Goal: Task Accomplishment & Management: Manage account settings

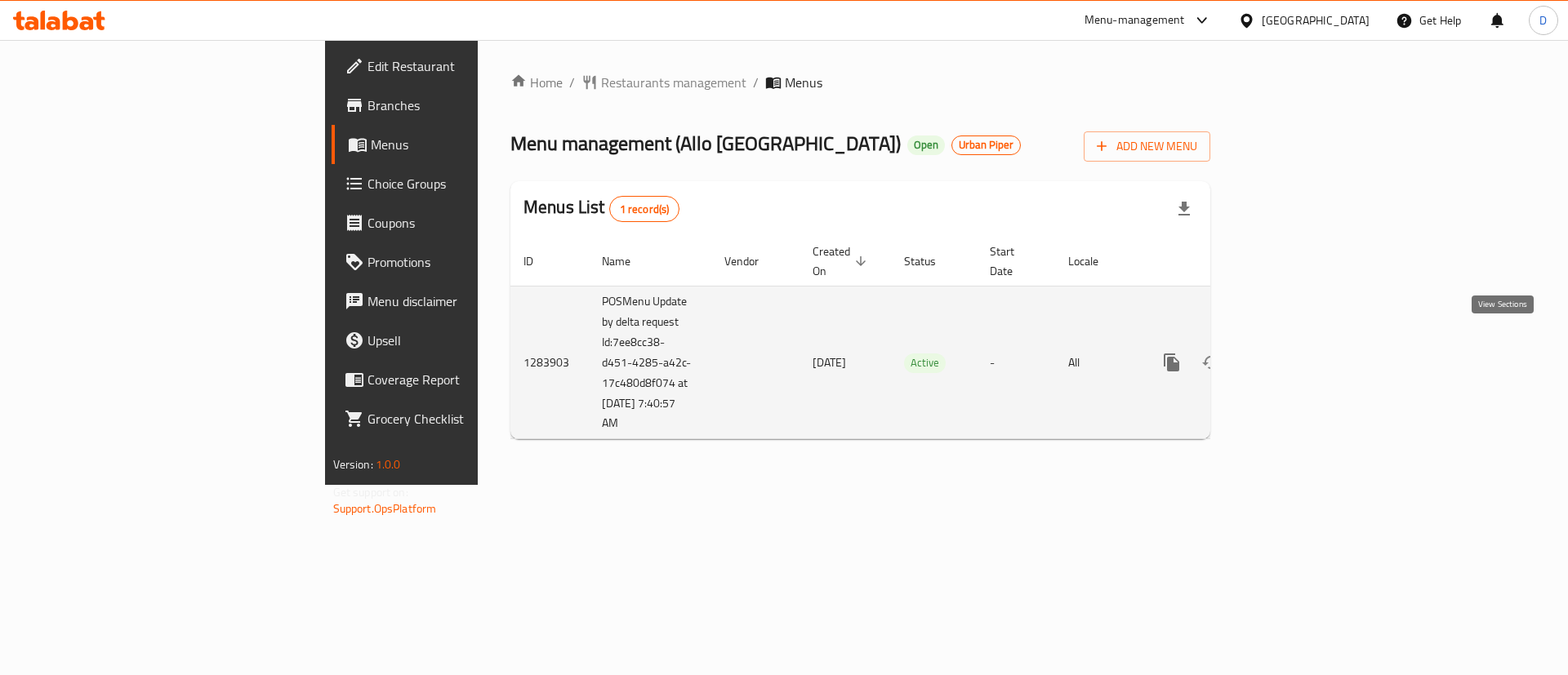
click at [1299, 352] on icon "enhanced table" at bounding box center [1289, 362] width 20 height 20
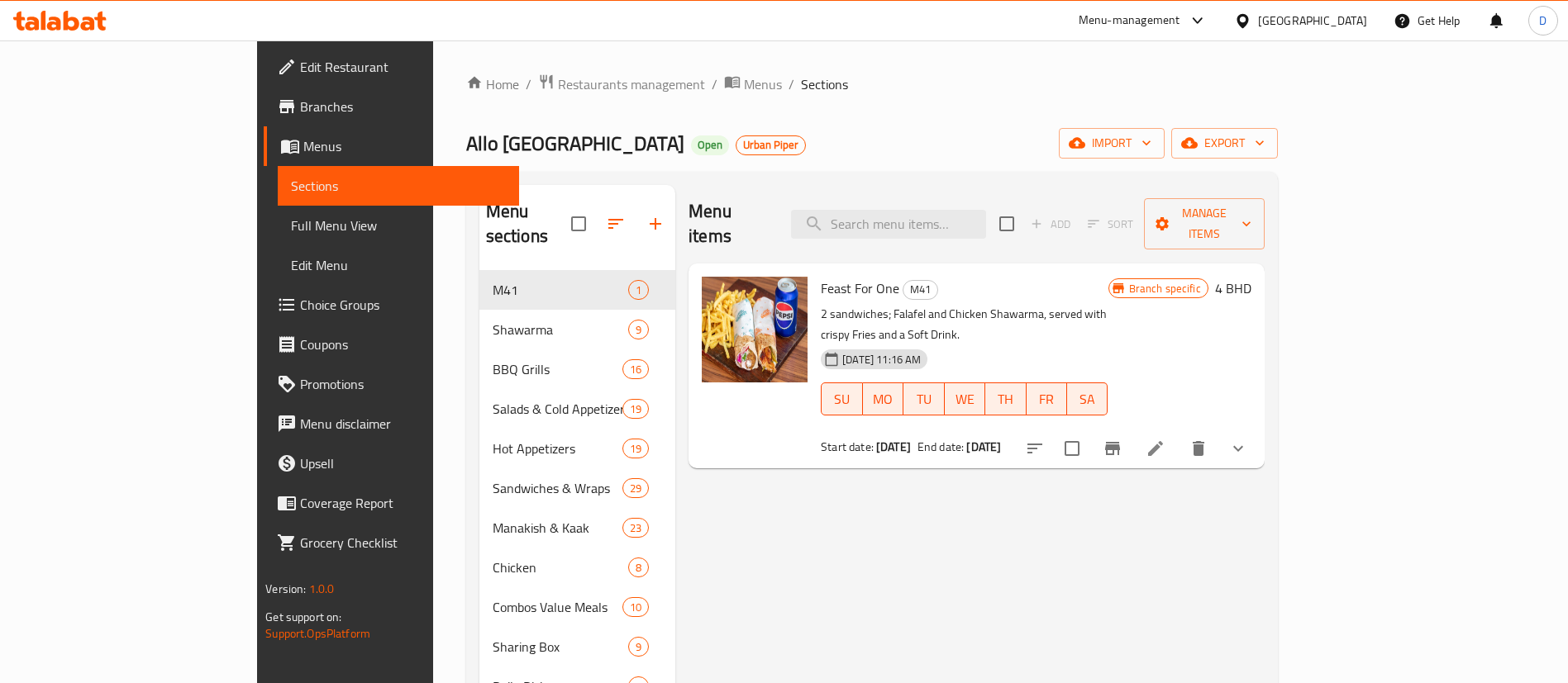
click at [820, 114] on div "Home / Restaurants management / Menus / Sections Allo Beirut Open Urban Piper i…" at bounding box center [871, 598] width 811 height 1049
click at [1122, 439] on icon "Branch-specific-item" at bounding box center [1113, 448] width 20 height 20
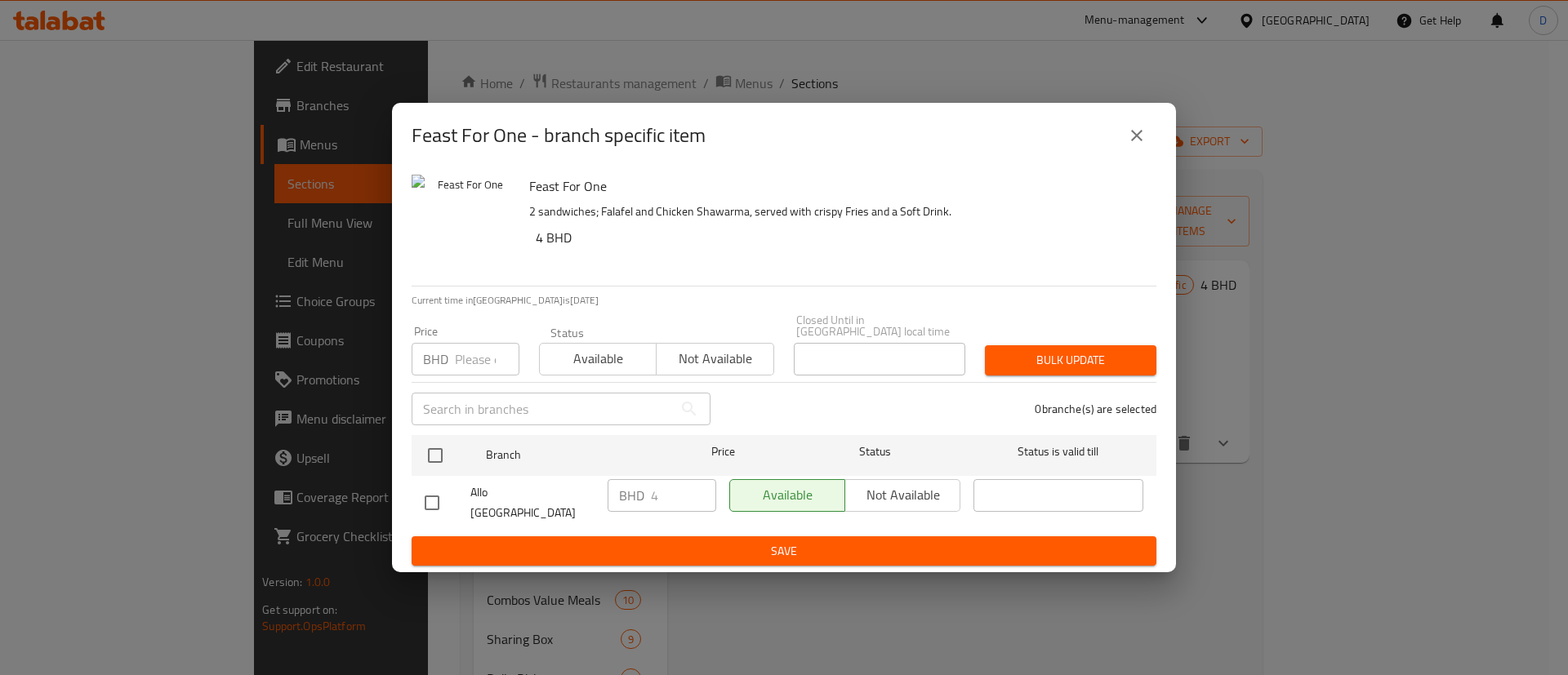
click at [1125, 151] on button "close" at bounding box center [1137, 136] width 39 height 39
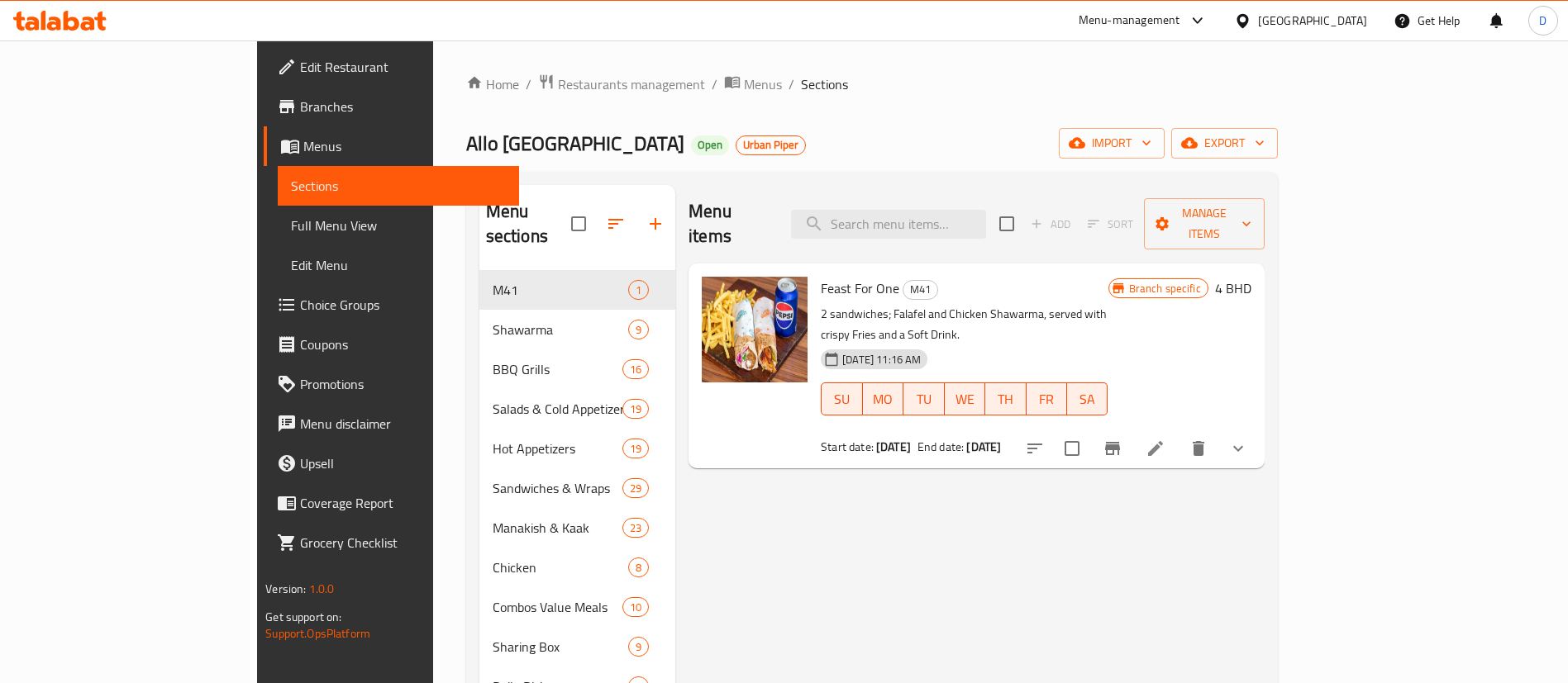
click at [1165, 439] on icon at bounding box center [1155, 448] width 20 height 20
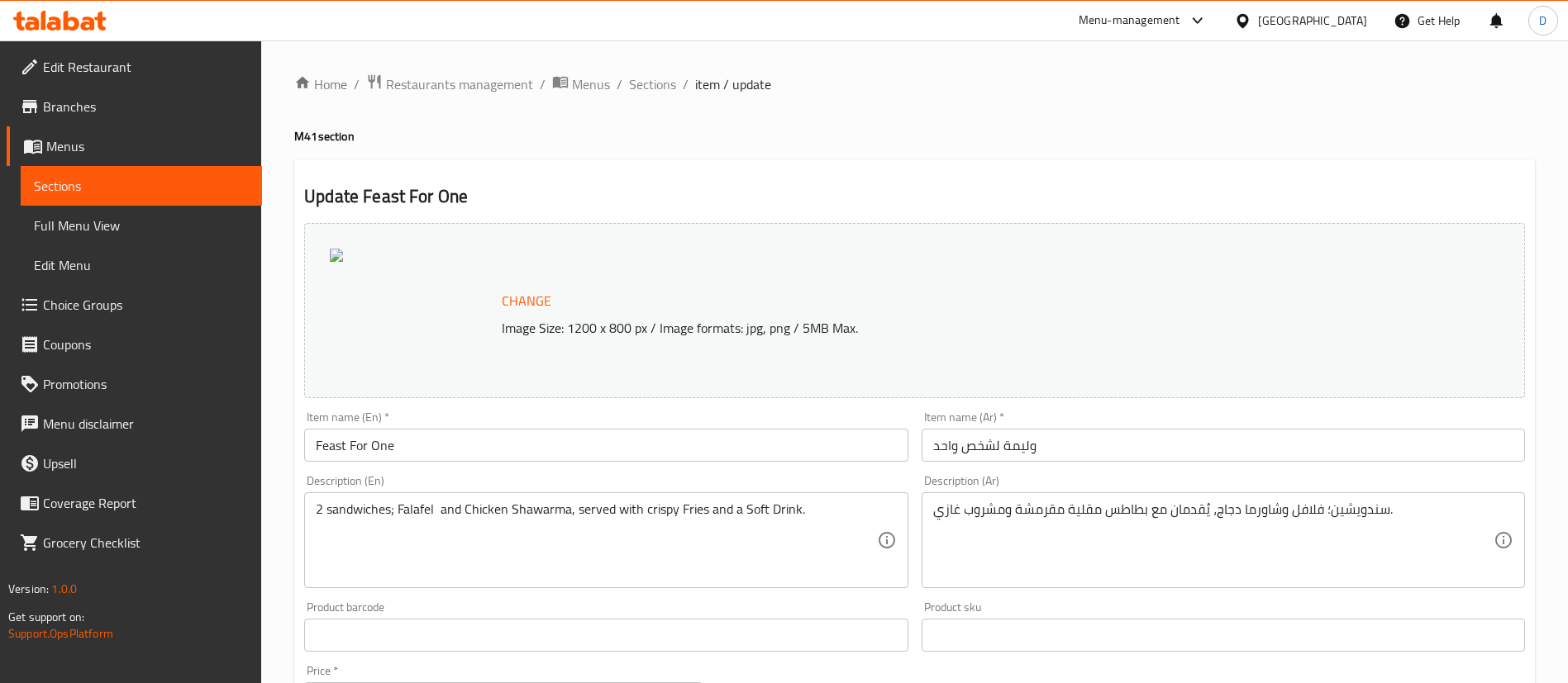
click at [1034, 94] on ol "Home / Restaurants management / Menus / Sections / item / update" at bounding box center [914, 84] width 1241 height 22
click at [636, 86] on span "Sections" at bounding box center [652, 84] width 47 height 20
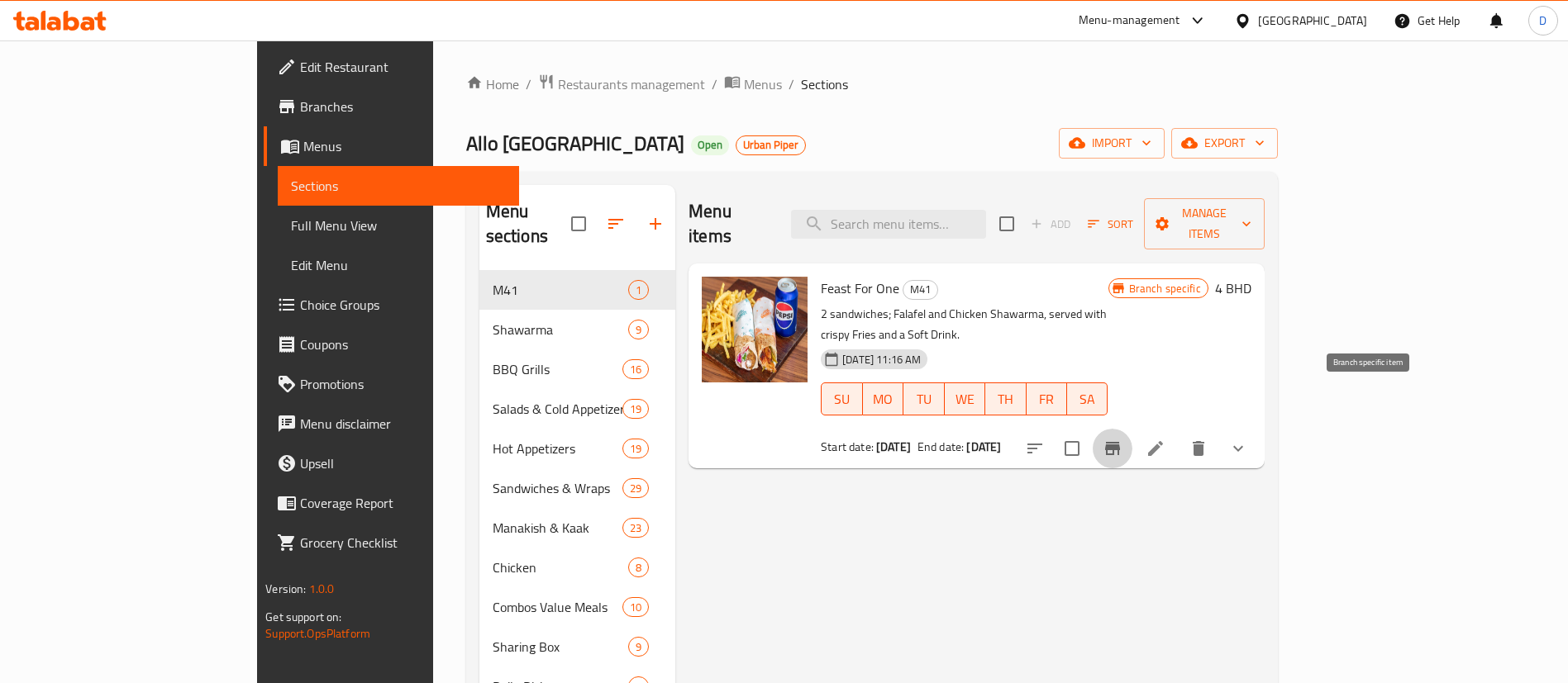
click at [1132, 428] on button "Branch-specific-item" at bounding box center [1113, 448] width 40 height 40
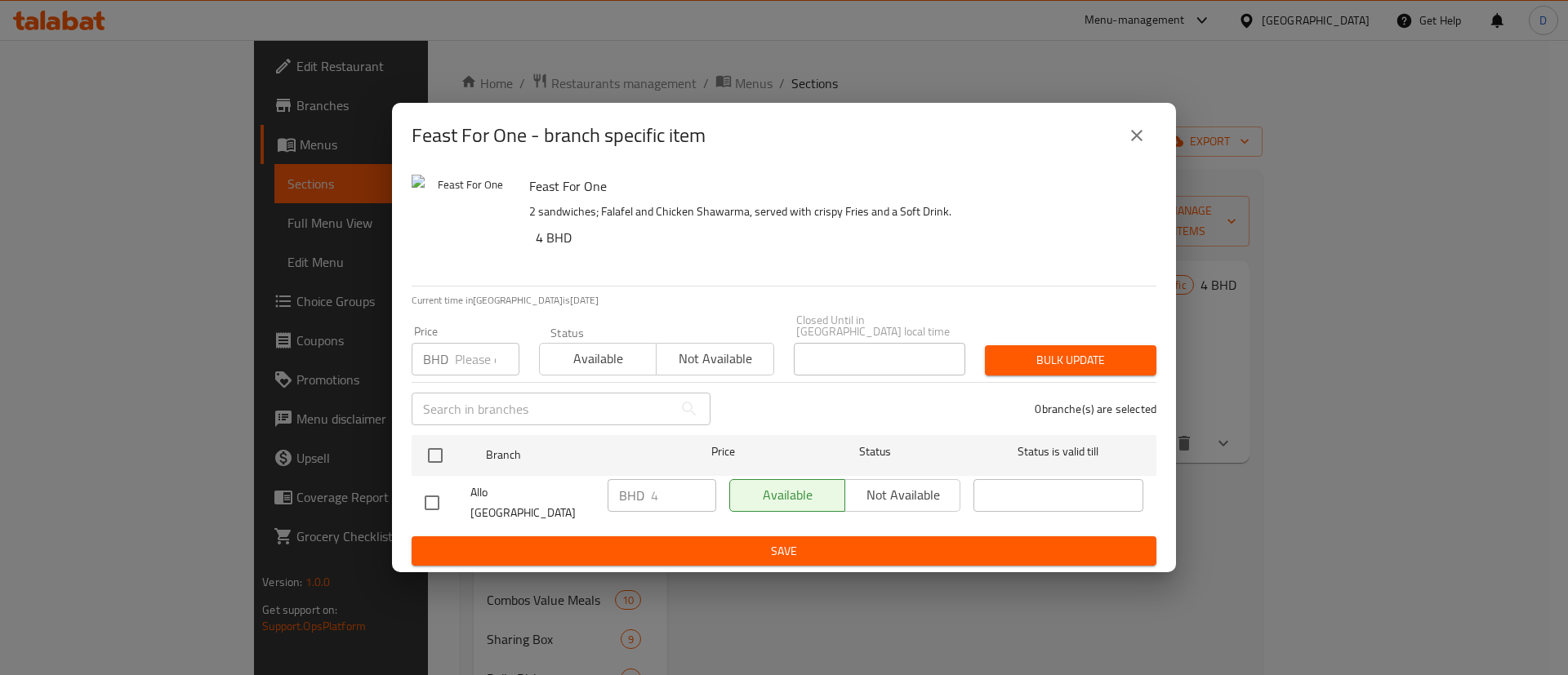
click at [1127, 145] on icon "close" at bounding box center [1136, 135] width 20 height 20
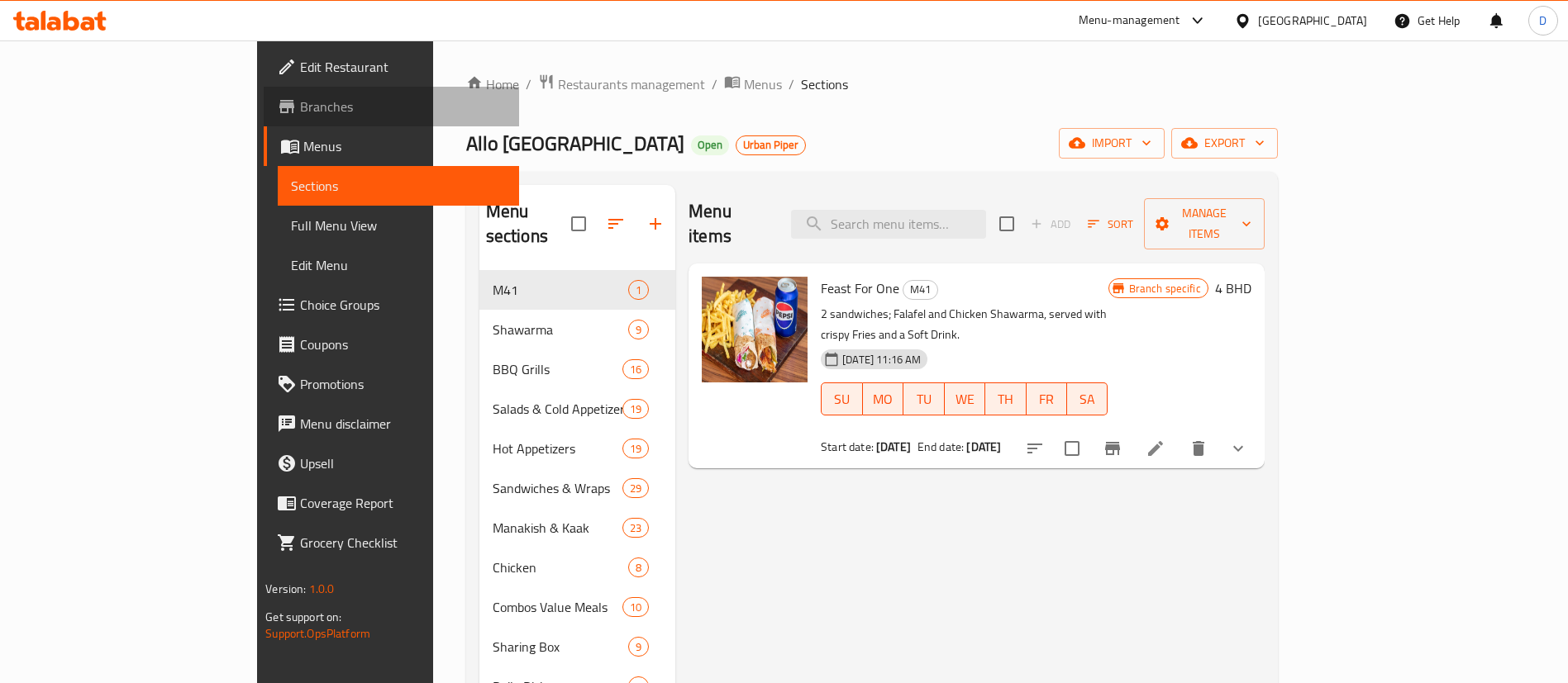
click at [300, 102] on span "Branches" at bounding box center [403, 106] width 206 height 20
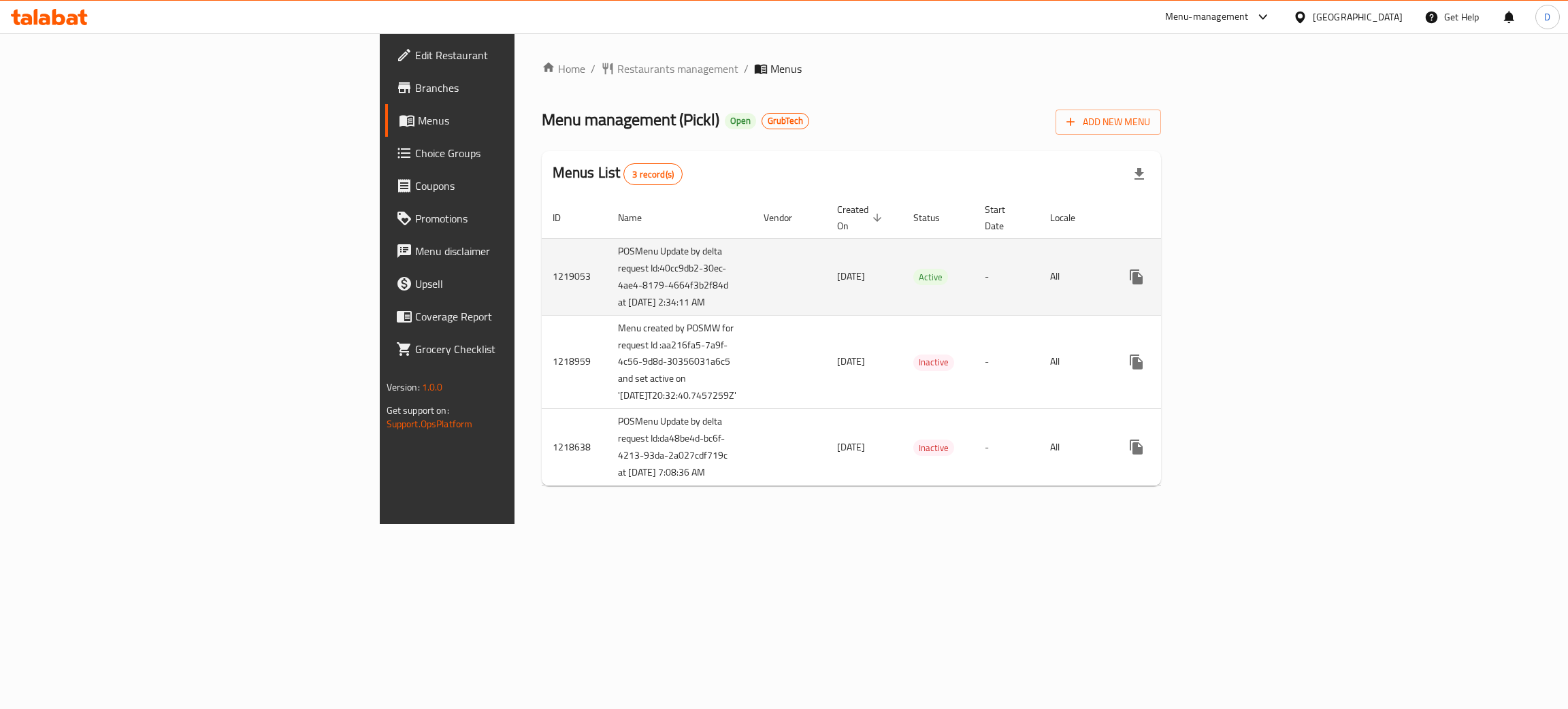
click at [1242, 274] on icon "enhanced table" at bounding box center [1234, 276] width 16 height 16
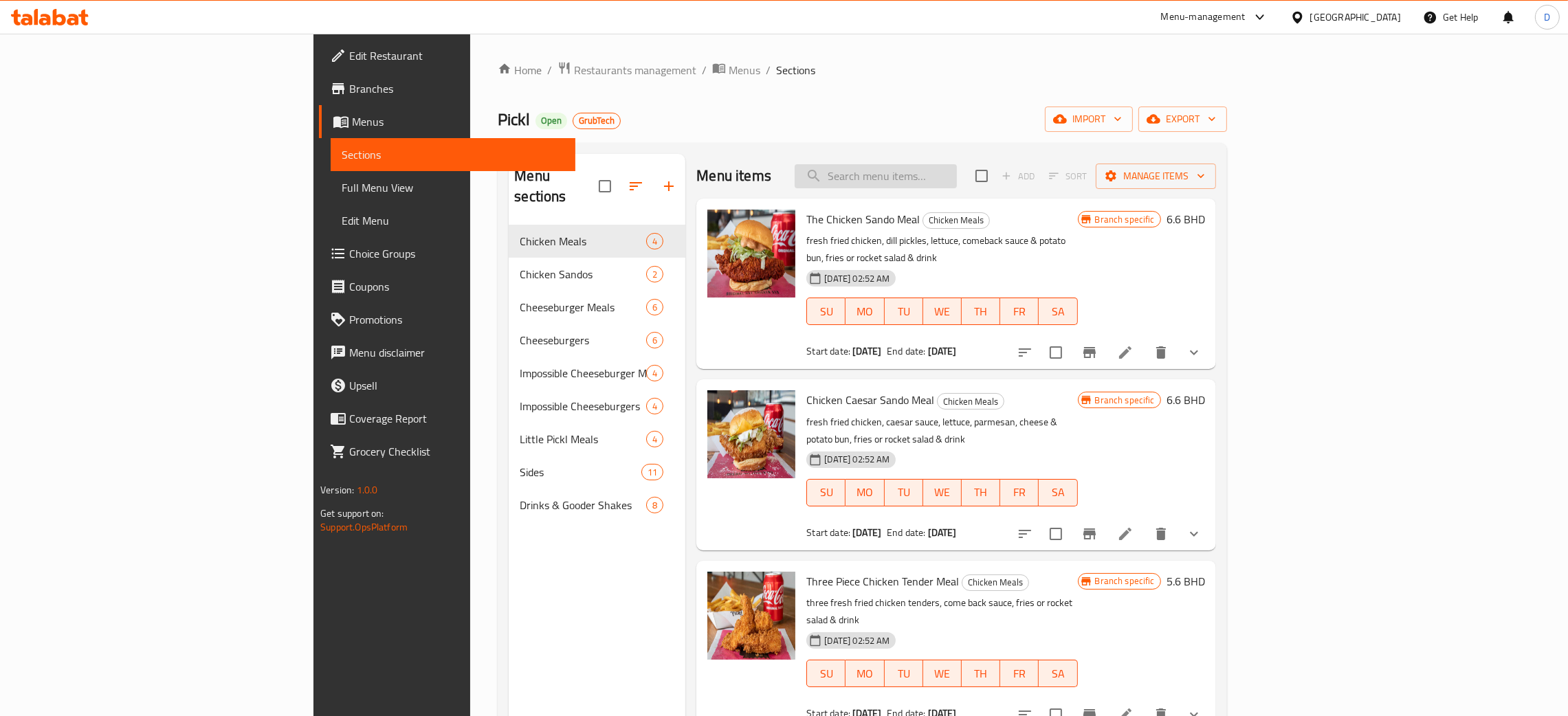
click at [952, 185] on input "search" at bounding box center [875, 176] width 162 height 24
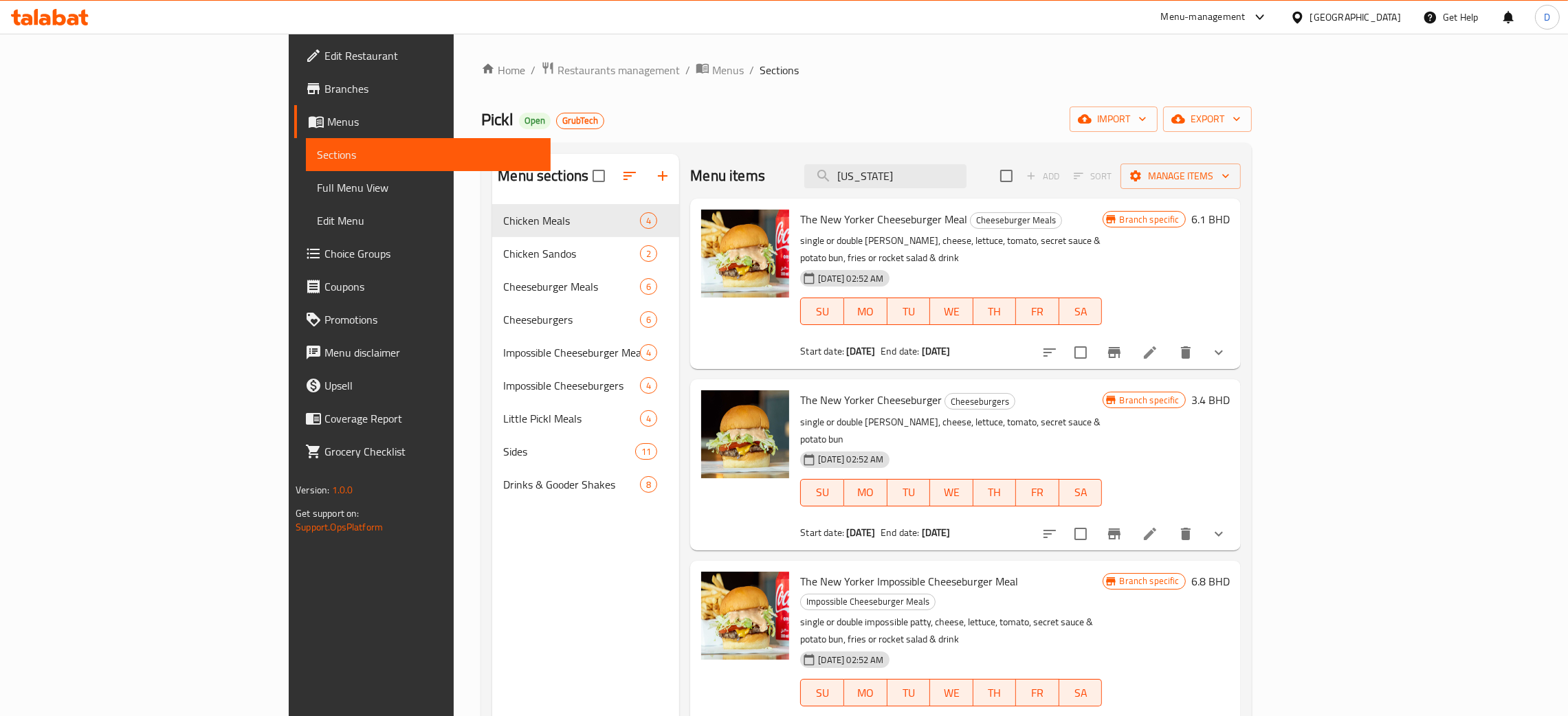
type input "new york"
click at [1158, 525] on icon at bounding box center [1150, 533] width 17 height 17
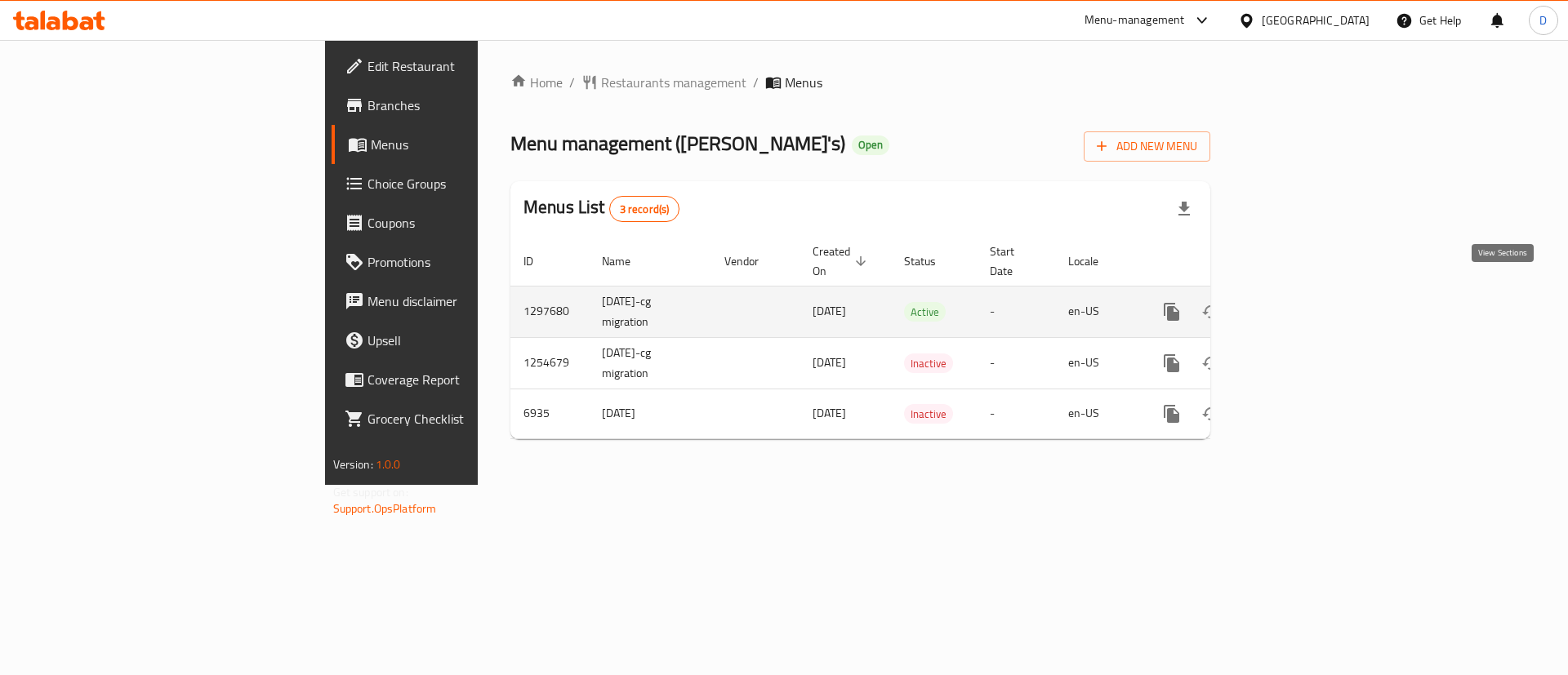
click at [1299, 302] on icon "enhanced table" at bounding box center [1289, 311] width 20 height 20
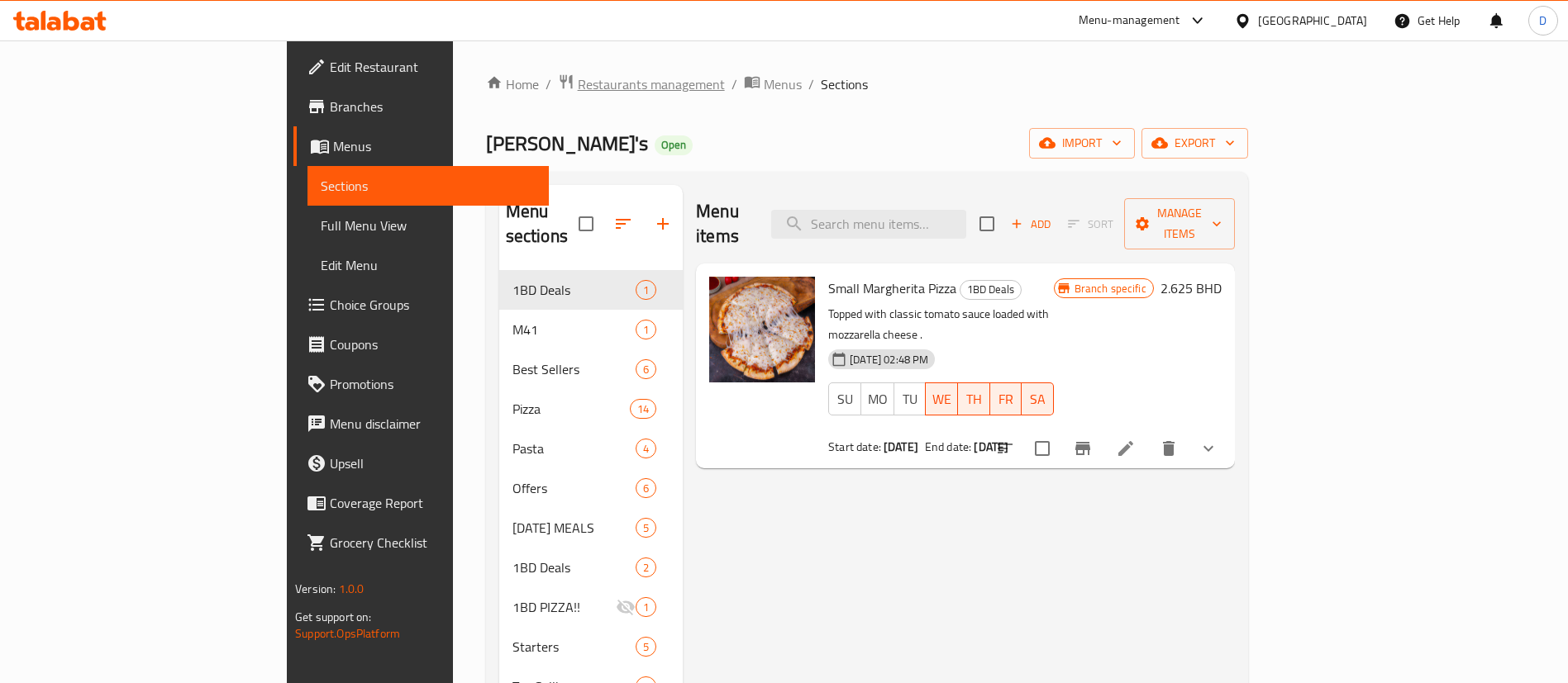
click at [578, 75] on span "Restaurants management" at bounding box center [651, 84] width 147 height 20
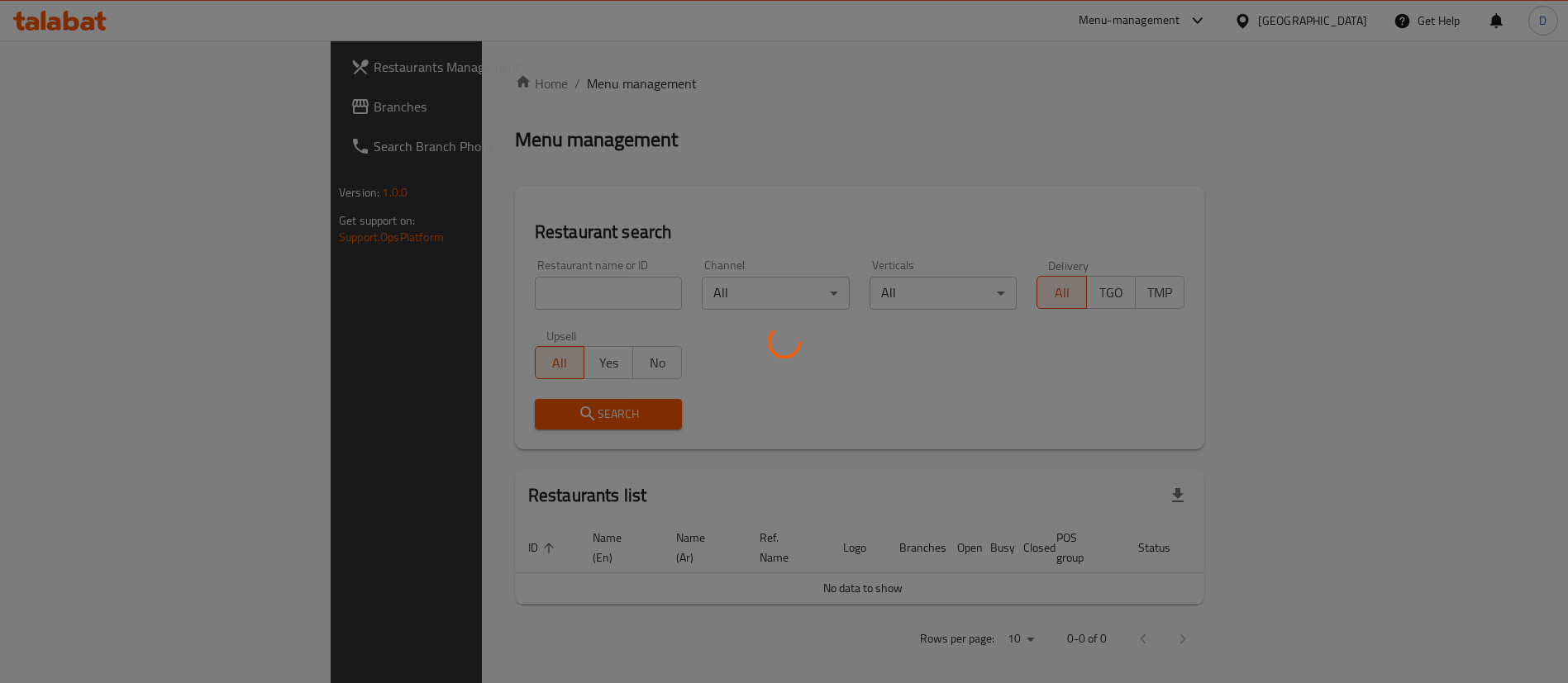
click at [458, 282] on div at bounding box center [784, 341] width 1568 height 683
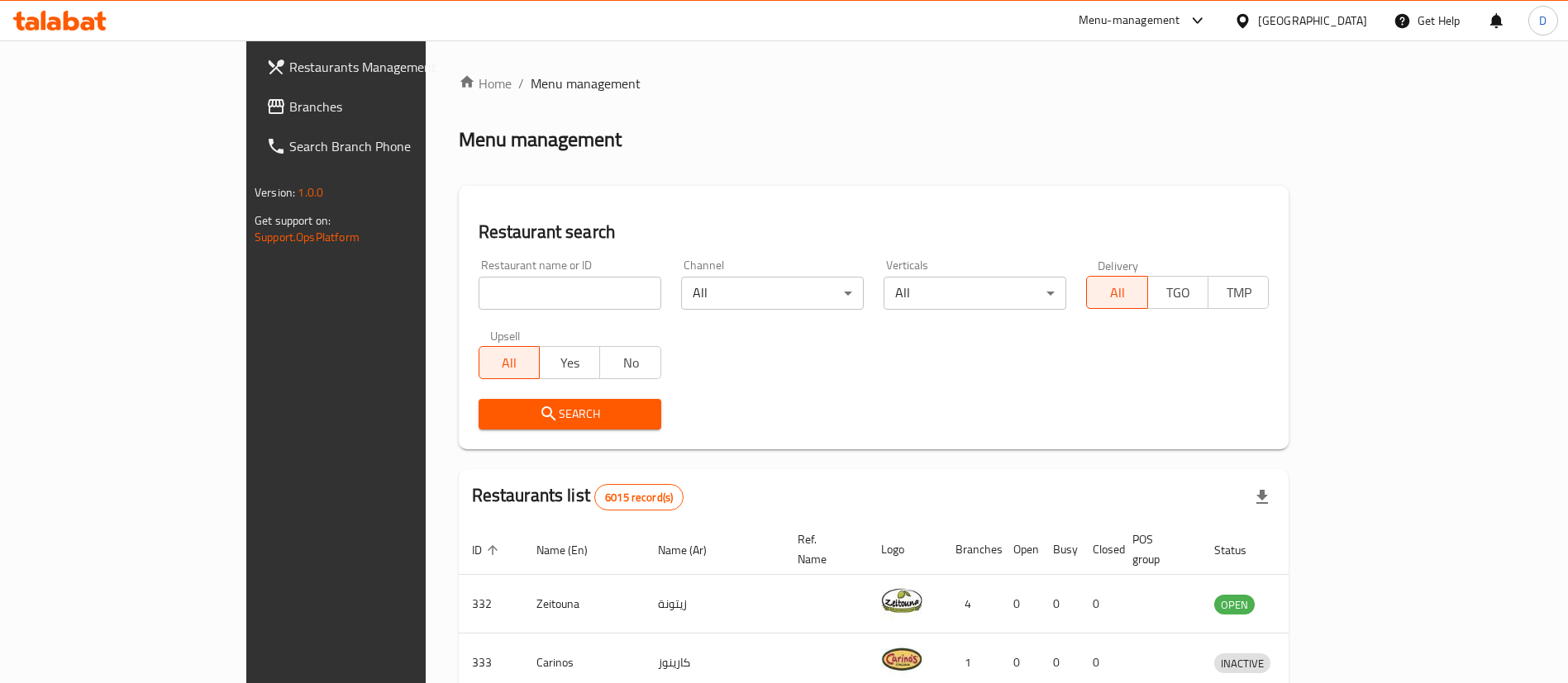
click at [479, 297] on input "search" at bounding box center [570, 293] width 183 height 33
click at [479, 299] on input "search" at bounding box center [570, 293] width 183 height 33
type input "joe"
click button "Search" at bounding box center [570, 414] width 183 height 30
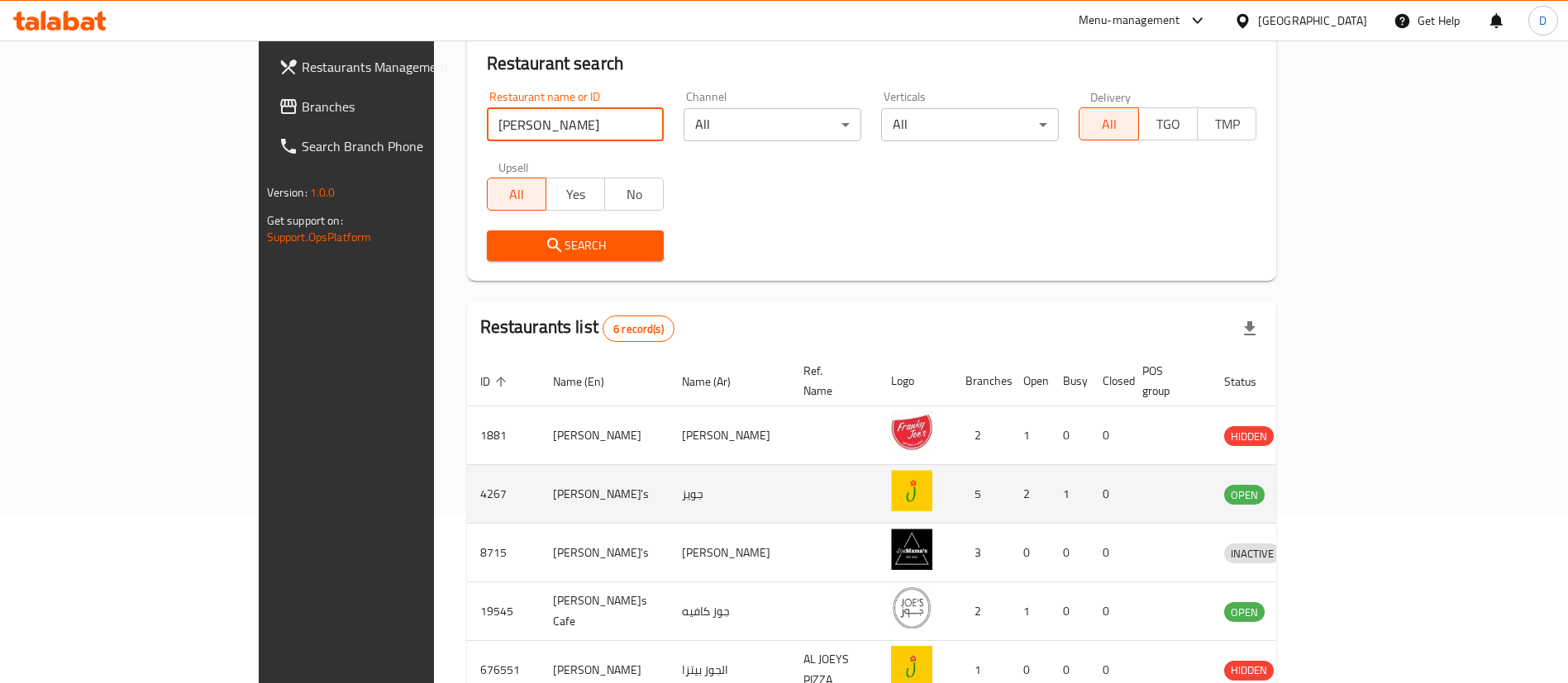
scroll to position [315, 0]
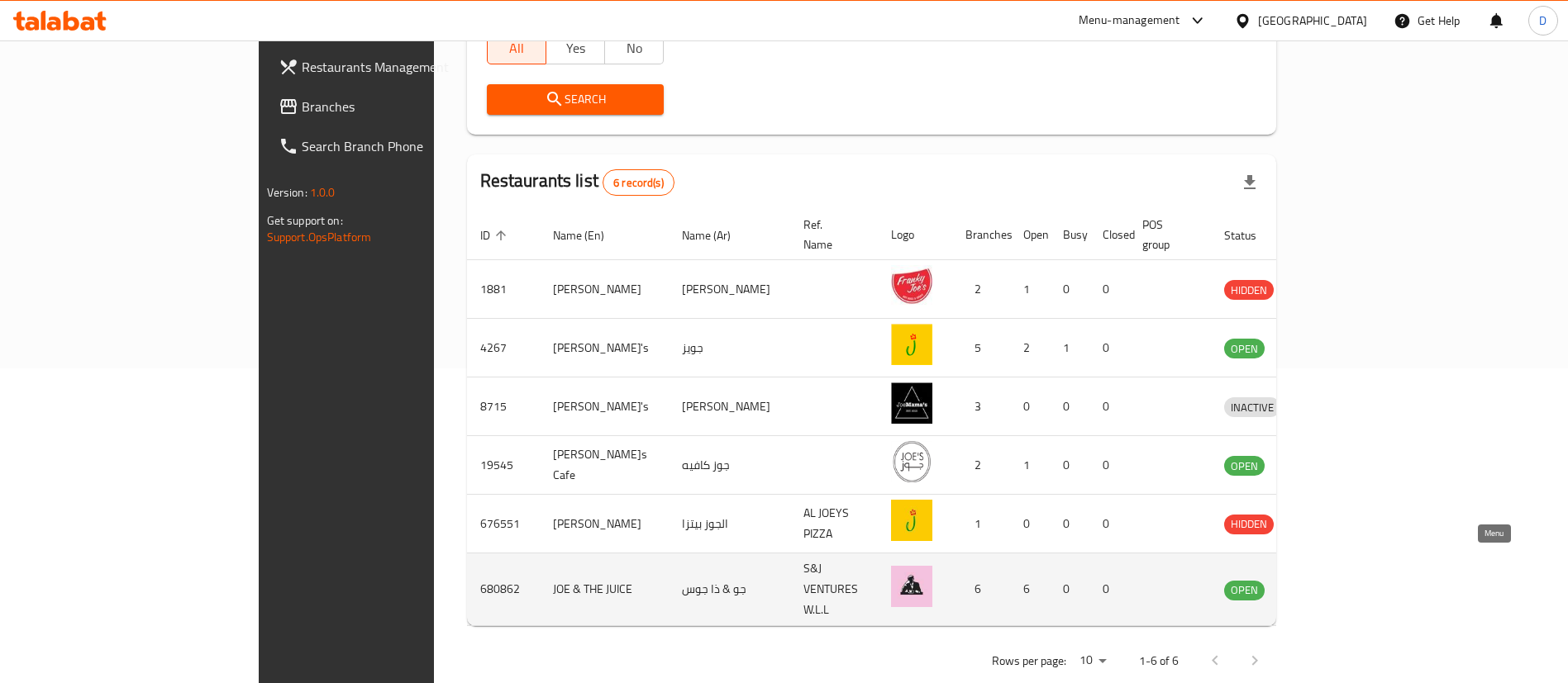
click at [1332, 583] on icon "enhanced table" at bounding box center [1323, 590] width 18 height 14
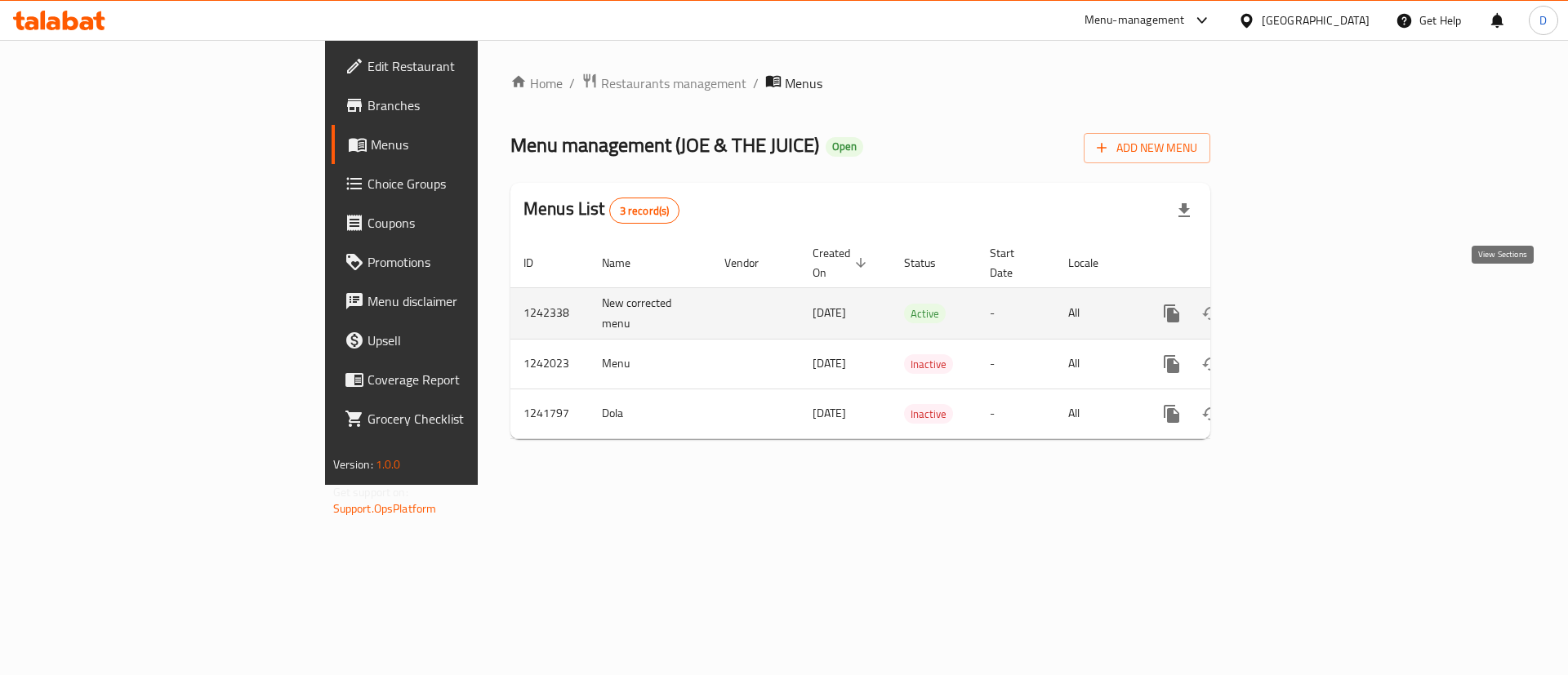
click at [1309, 295] on link "enhanced table" at bounding box center [1289, 314] width 39 height 39
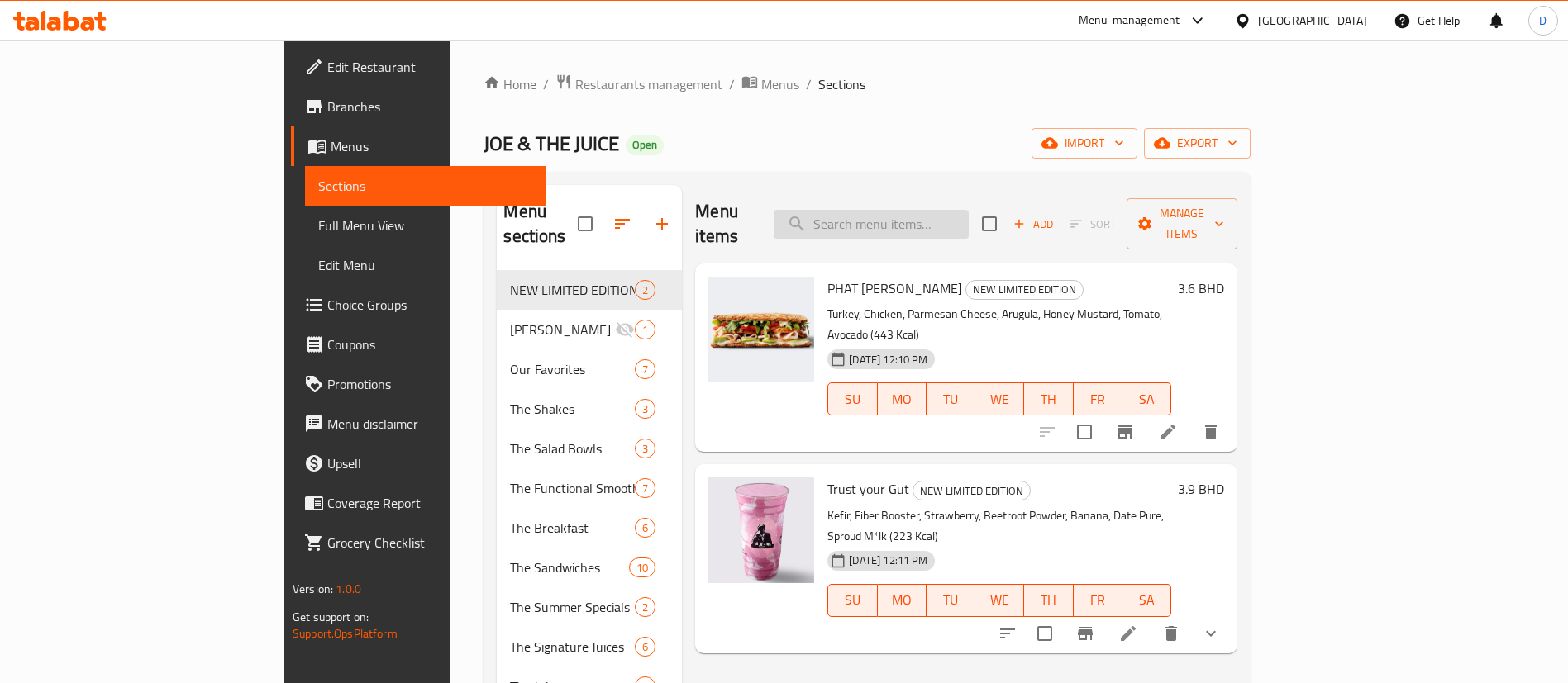
click at [946, 209] on input "search" at bounding box center [871, 223] width 195 height 29
click at [957, 209] on input "search" at bounding box center [871, 223] width 195 height 29
paste input "PATH Alkaline"
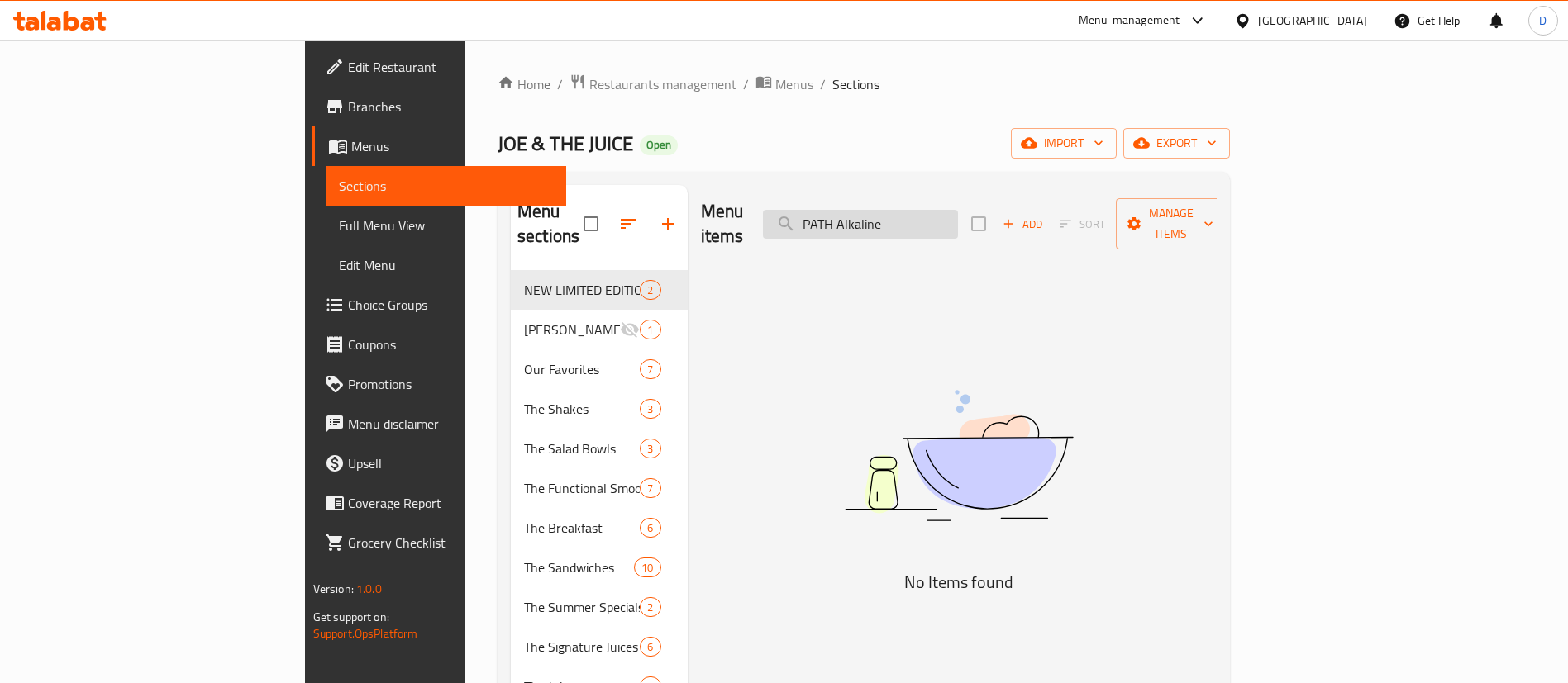
drag, startPoint x: 953, startPoint y: 209, endPoint x: 1037, endPoint y: 213, distance: 84.1
click at [958, 213] on input "PATH Alkaline" at bounding box center [860, 223] width 195 height 29
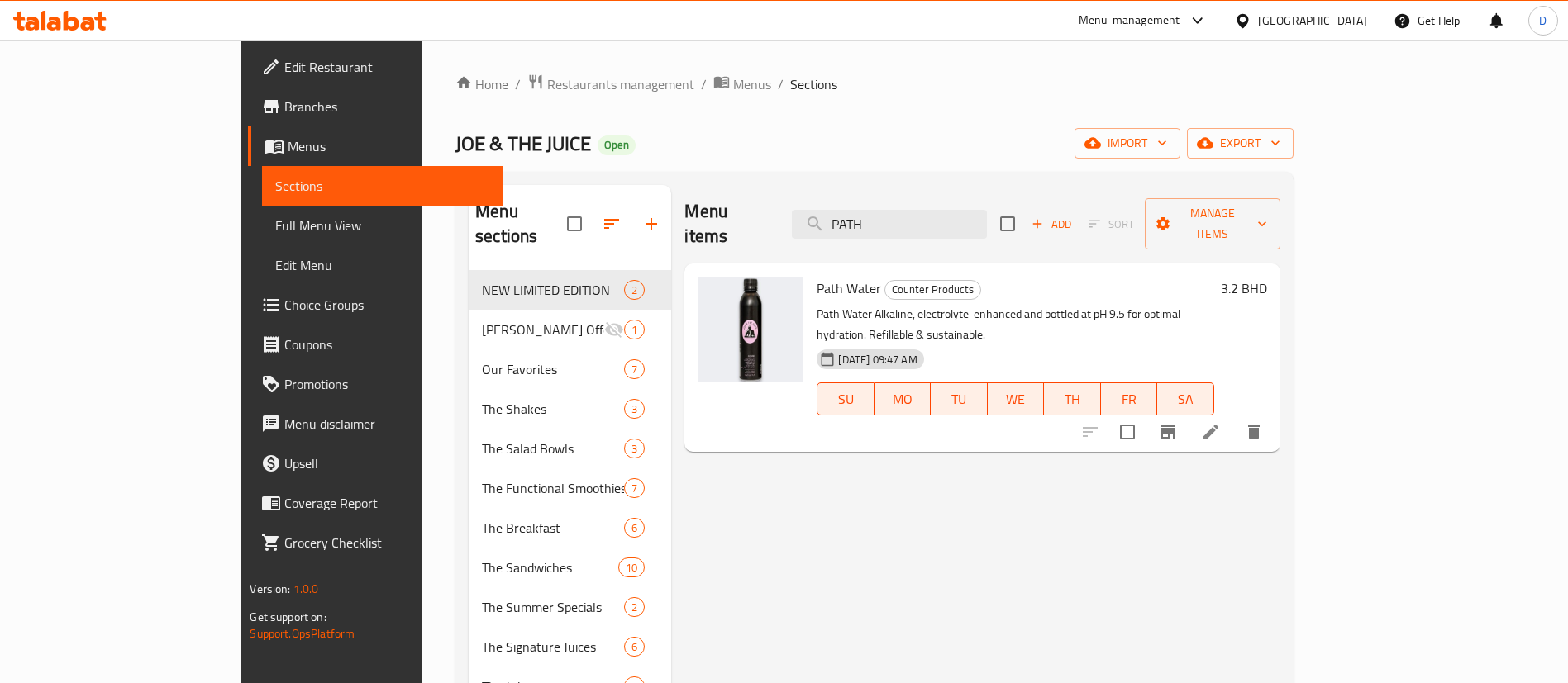
type input "PATH"
click at [816, 276] on span "Path Water" at bounding box center [849, 288] width 64 height 25
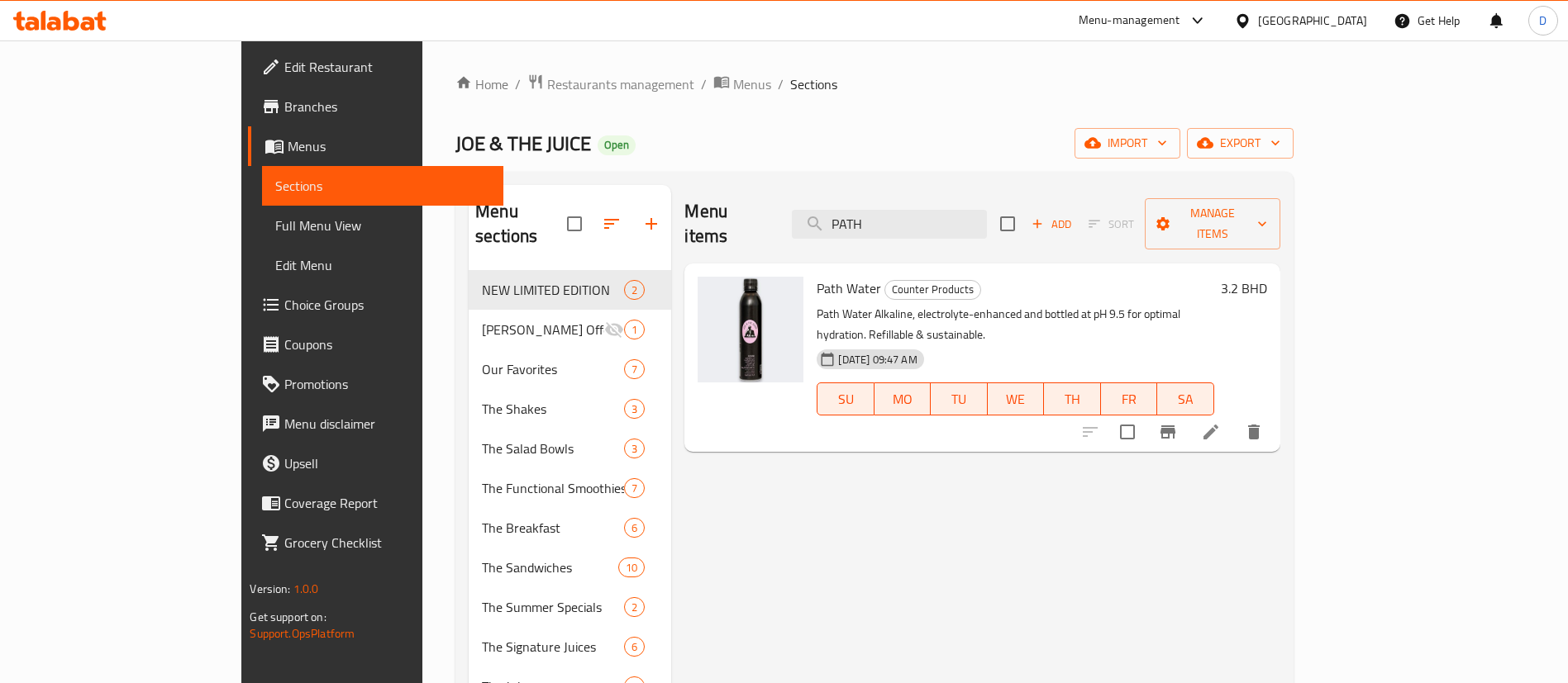
click at [1218, 425] on icon at bounding box center [1210, 432] width 15 height 15
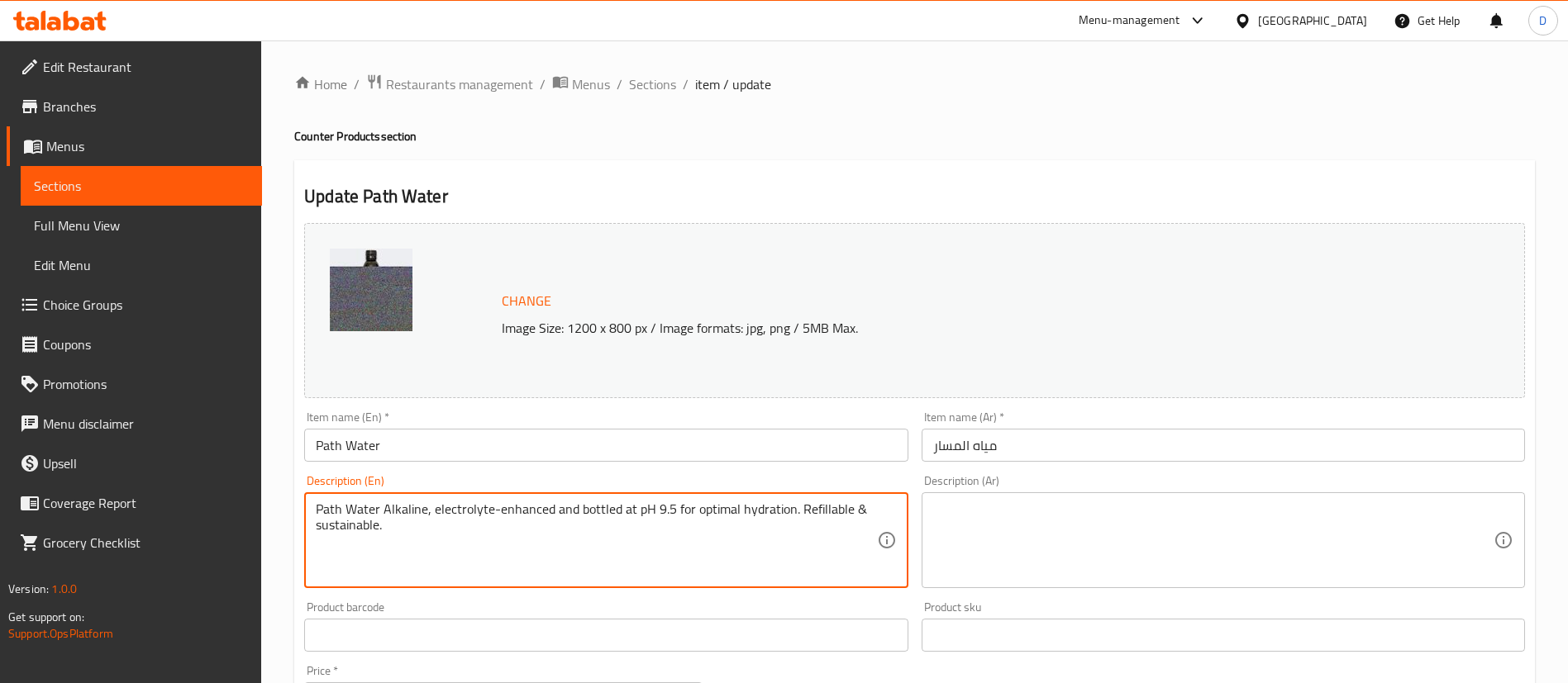
drag, startPoint x: 519, startPoint y: 528, endPoint x: 156, endPoint y: 478, distance: 366.4
paste textarea "ATH Alkaline Water (pH 9.5), electrolyte-enhanced, bottled in aluminum, reusabl…"
type textarea "PATH Alkaline Water (pH 9.5), electrolyte-enhanced, bottled in aluminum, reusab…"
click at [1043, 520] on textarea at bounding box center [1213, 540] width 560 height 79
paste textarea "مياه PATH القلوية (درجة الحموضة 9.5)، معززة بالإلكتروليت، معبأة في زجاجات من ال…"
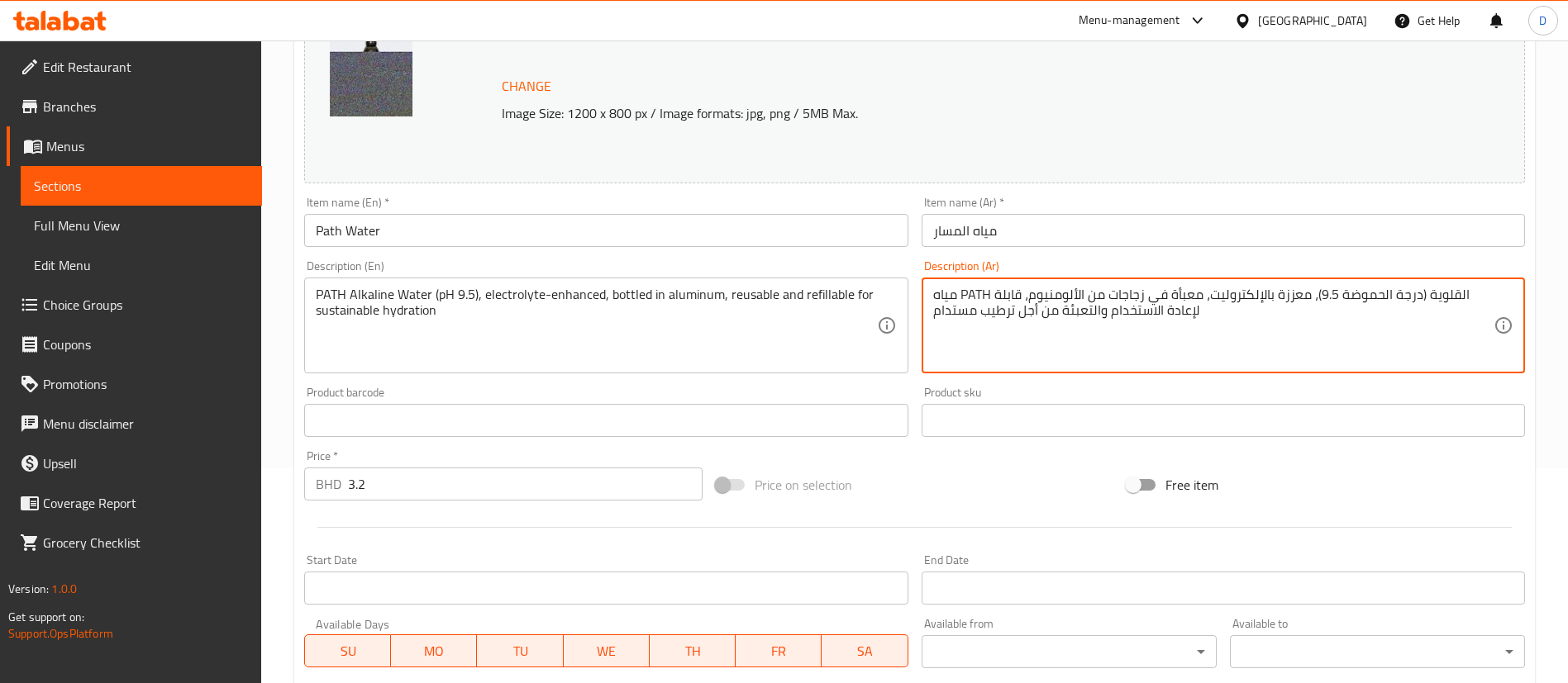
scroll to position [508, 0]
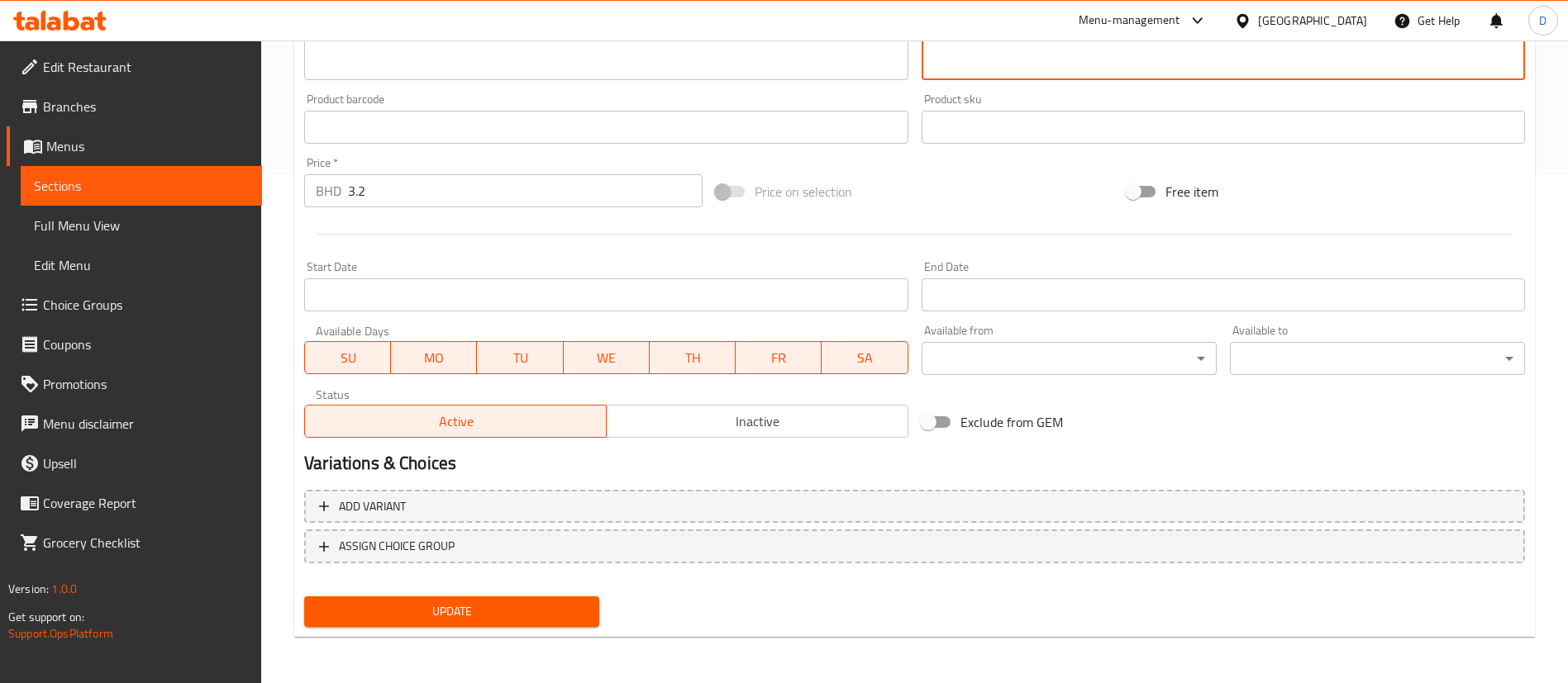
click at [548, 607] on div "Change Image Size: 1200 x 800 px / Image formats: jpg, png / 5MB Max. Item name…" at bounding box center [914, 171] width 1234 height 925
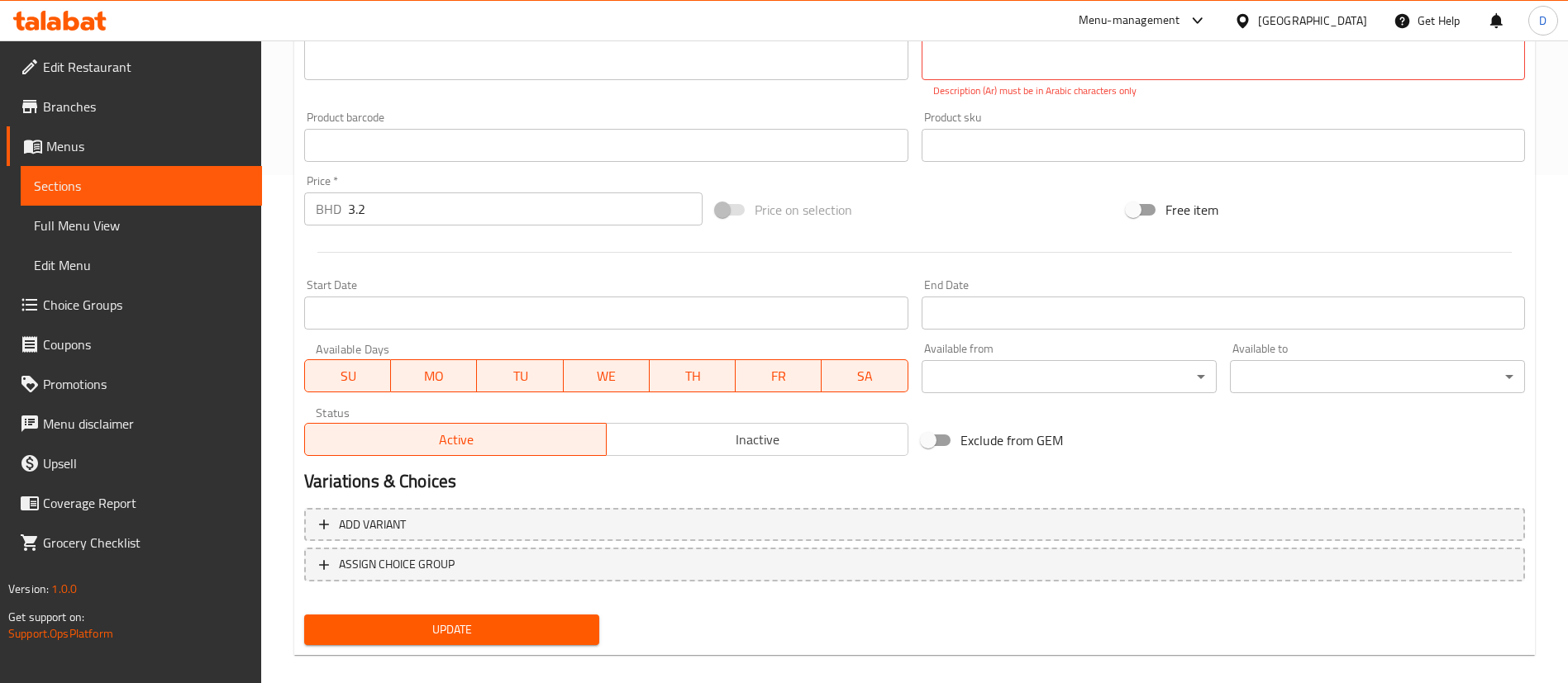
click at [555, 630] on span "Update" at bounding box center [452, 630] width 268 height 21
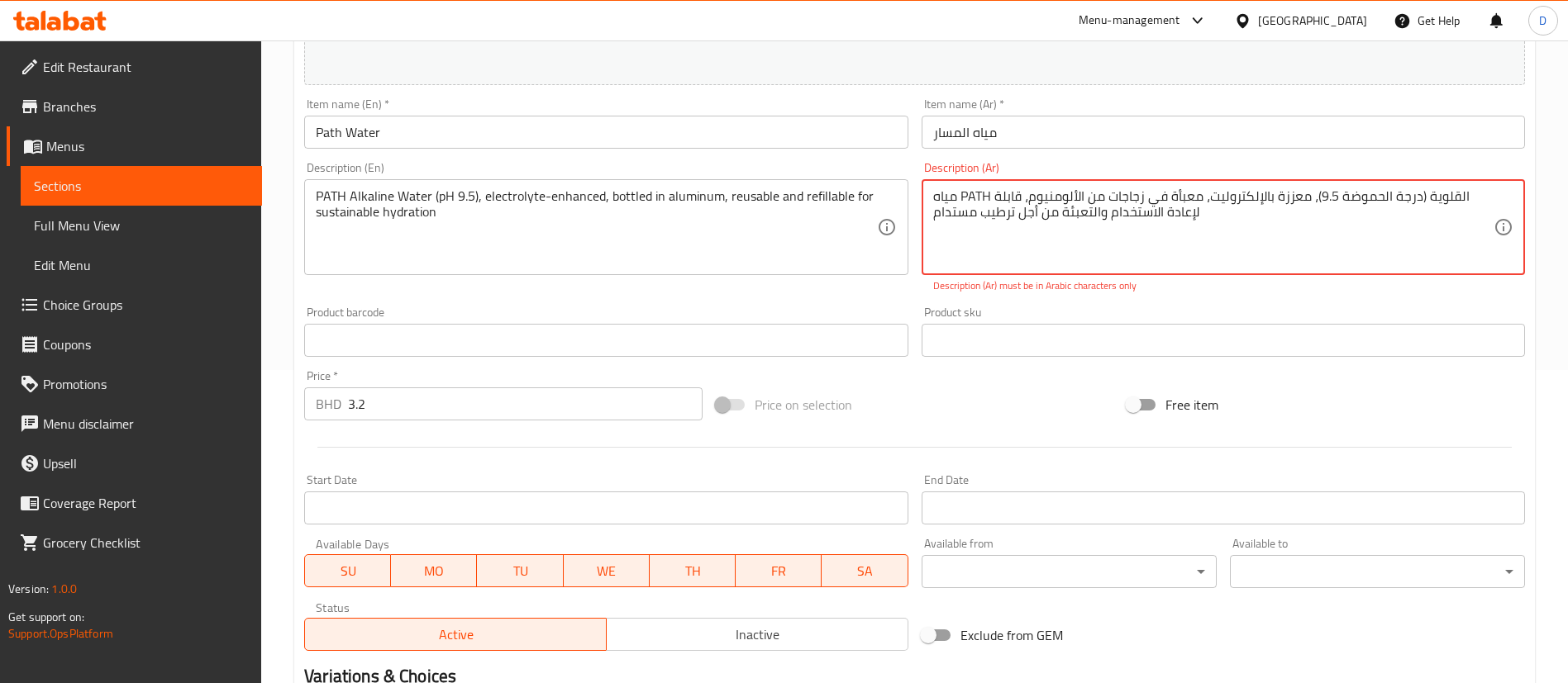
scroll to position [137, 0]
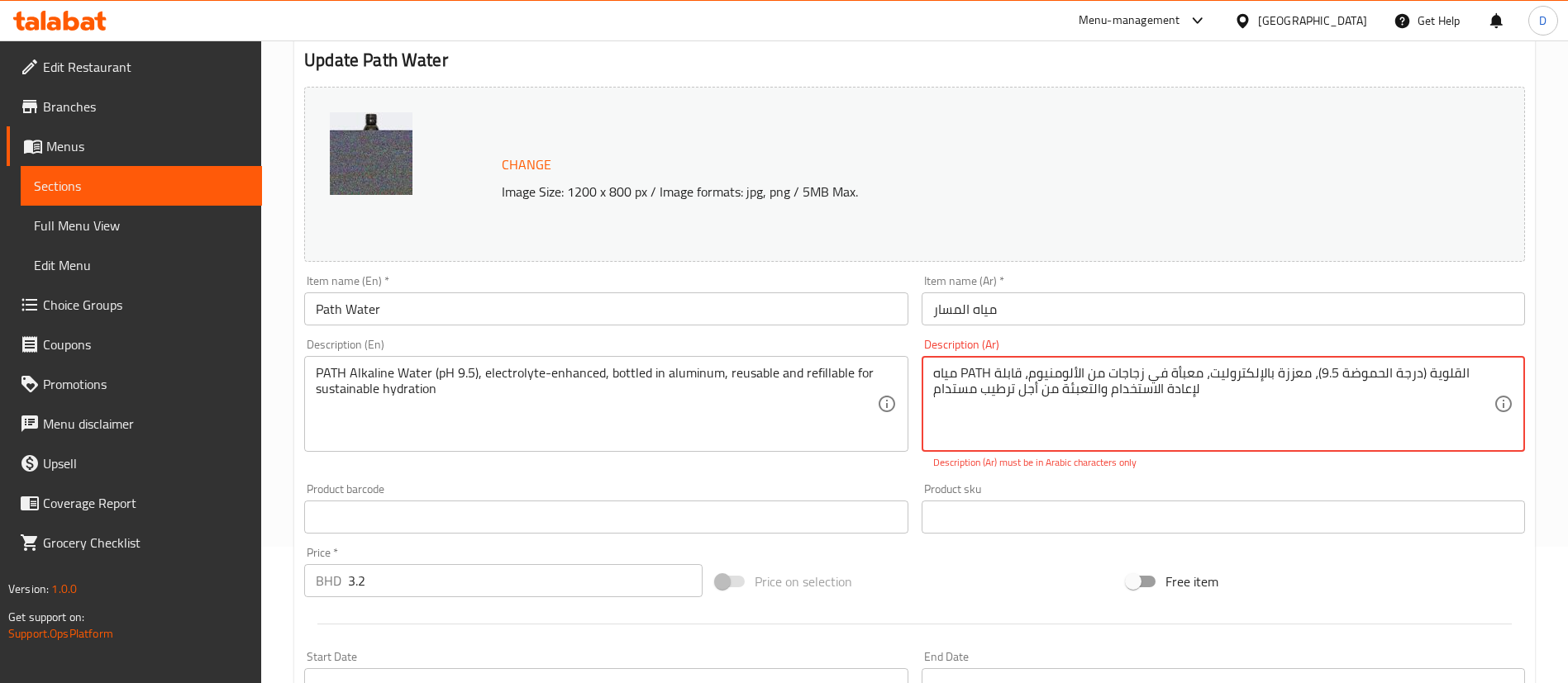
click at [970, 375] on textarea "مياه PATH القلوية (درجة الحموضة 9.5)، معززة بالإلكتروليت، معبأة في زجاجات من ال…" at bounding box center [1213, 404] width 560 height 79
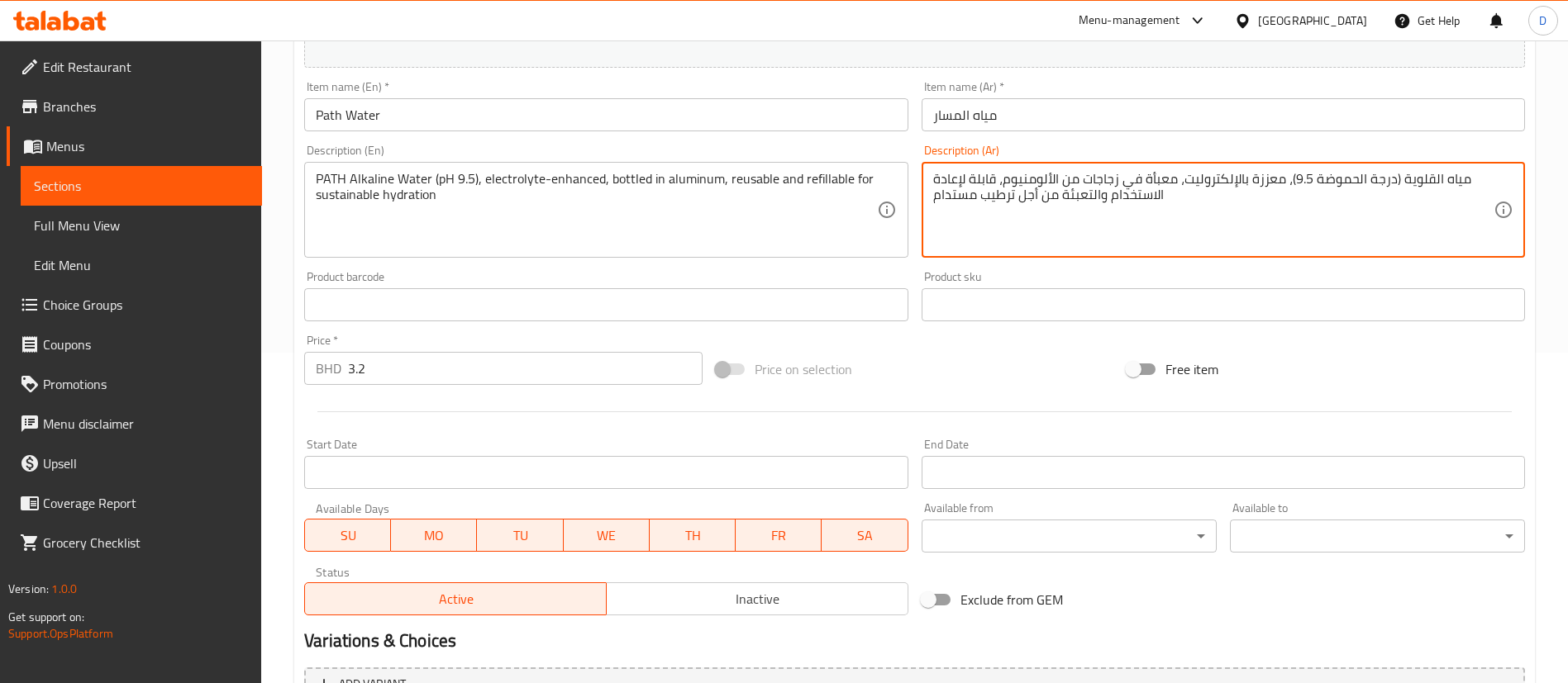
scroll to position [508, 0]
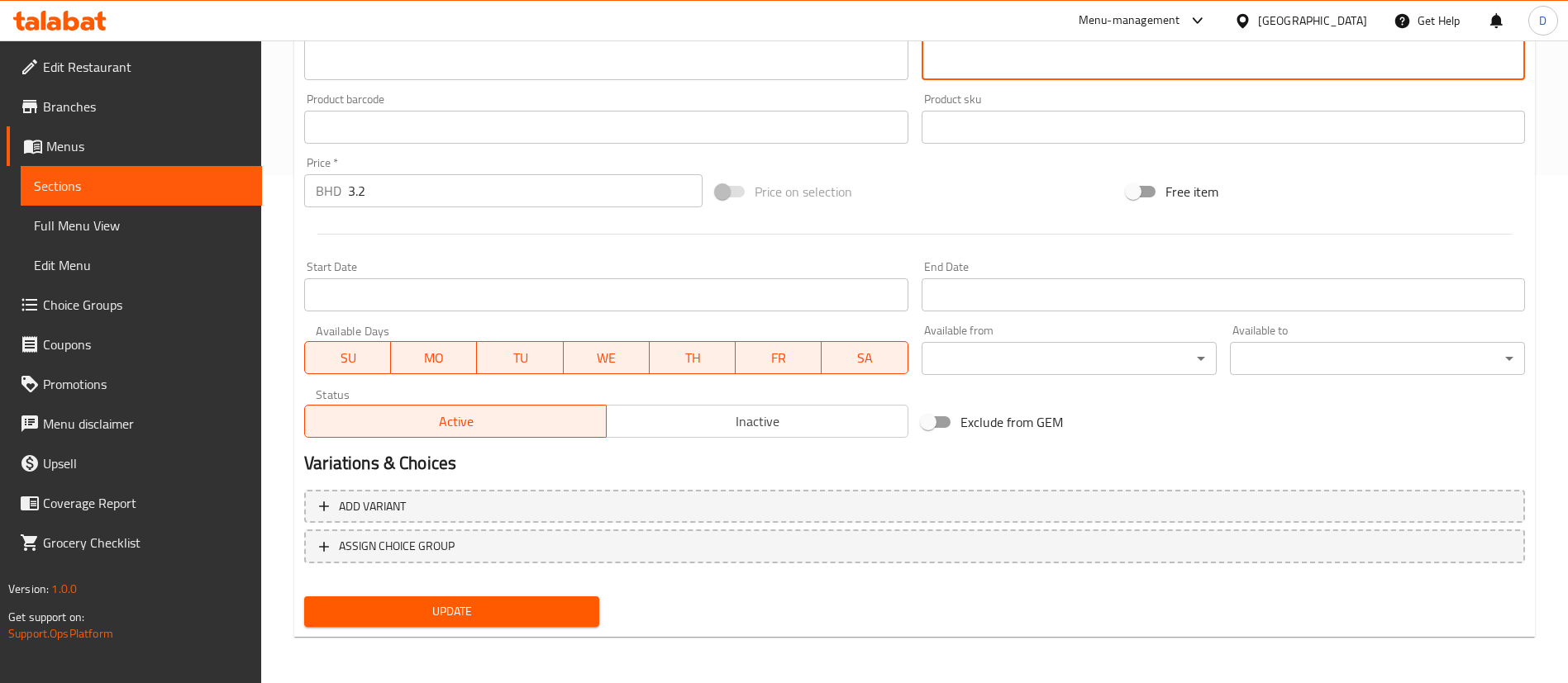
type textarea "مياه القلوية (درجة الحموضة 9.5)، معززة بالإلكتروليت، معبأة في زجاجات من الألومن…"
click at [547, 607] on span "Update" at bounding box center [452, 612] width 268 height 21
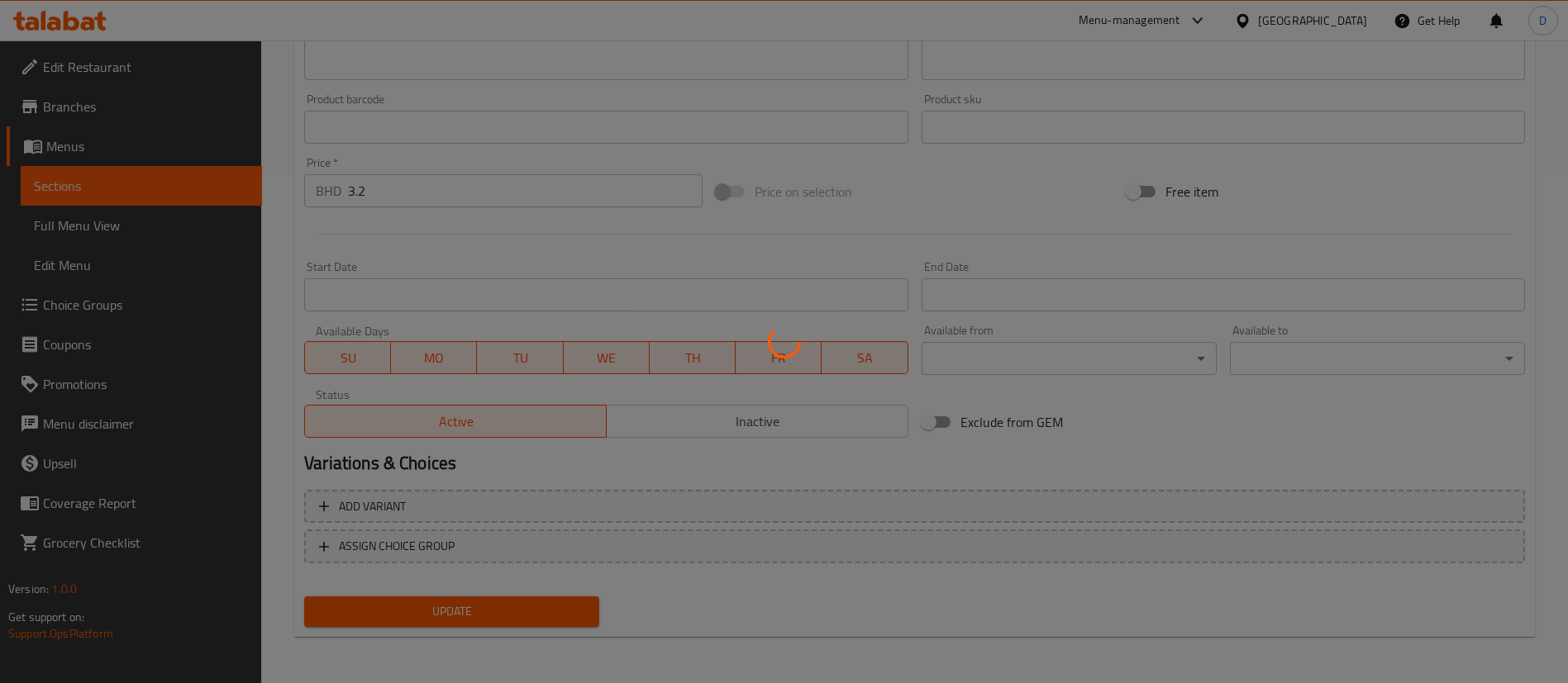
scroll to position [0, 0]
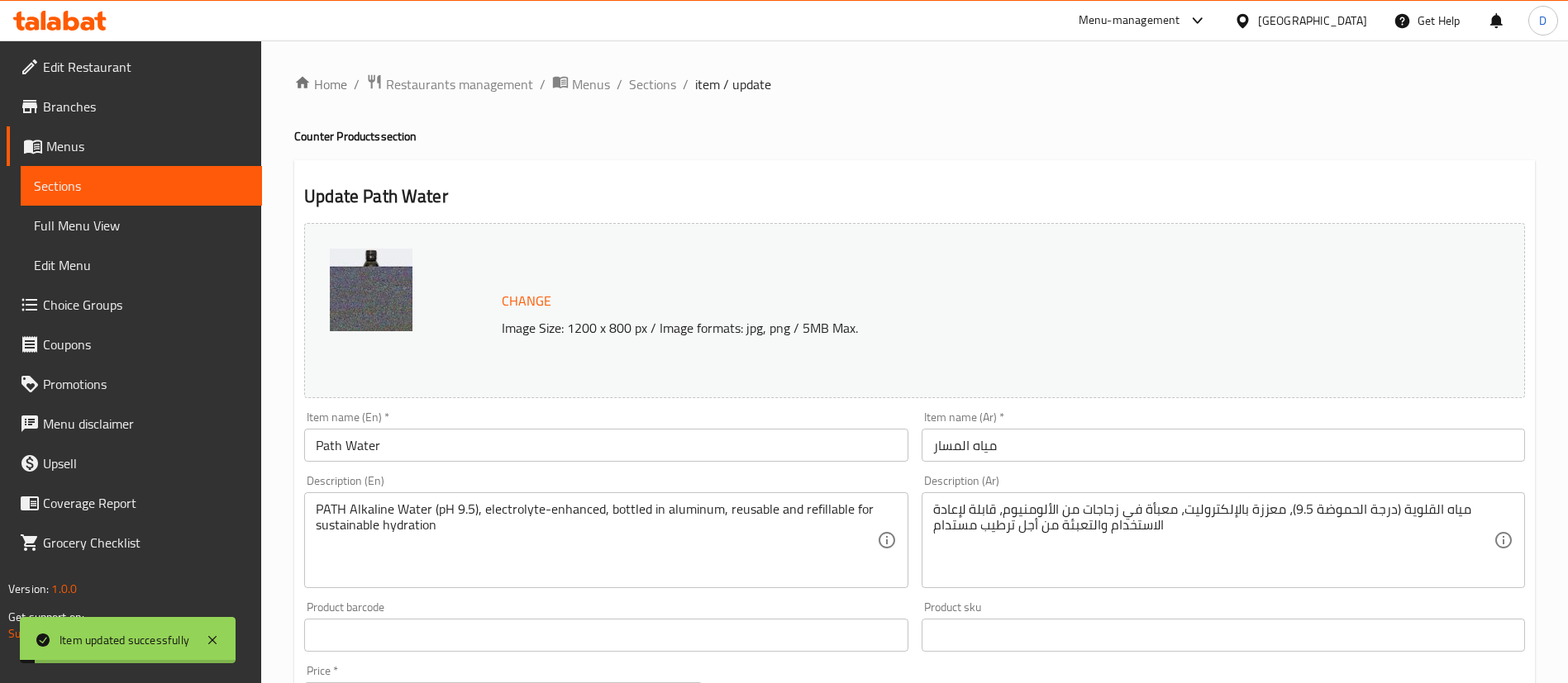
drag, startPoint x: 663, startPoint y: 88, endPoint x: 50, endPoint y: 205, distance: 624.1
click at [662, 88] on span "Sections" at bounding box center [652, 84] width 47 height 20
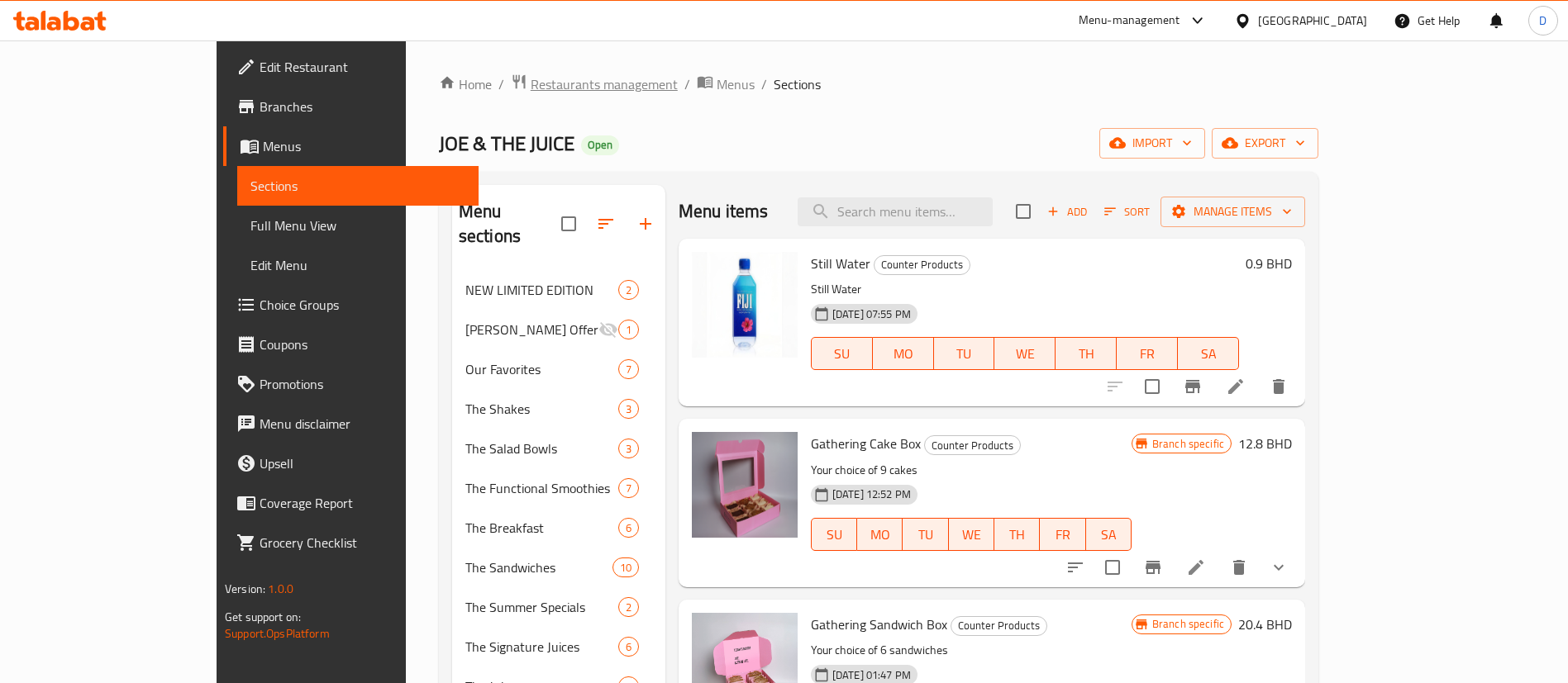
click at [531, 94] on span "Restaurants management" at bounding box center [604, 84] width 147 height 20
